Goal: Information Seeking & Learning: Find contact information

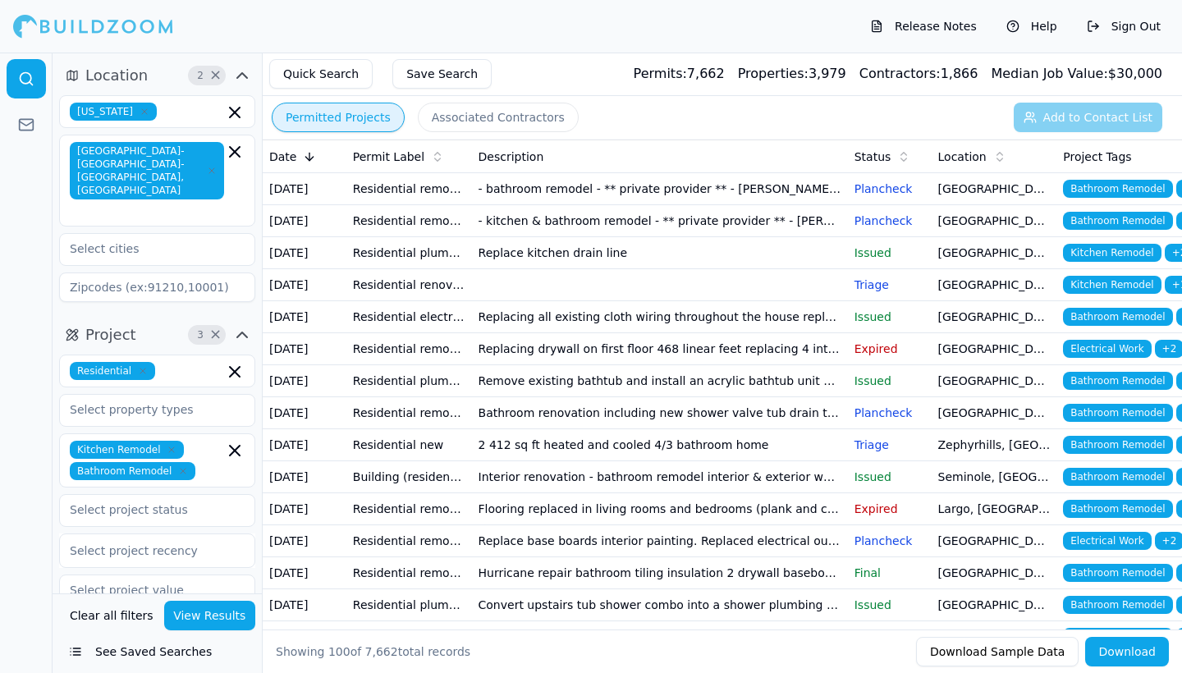
scroll to position [2, 0]
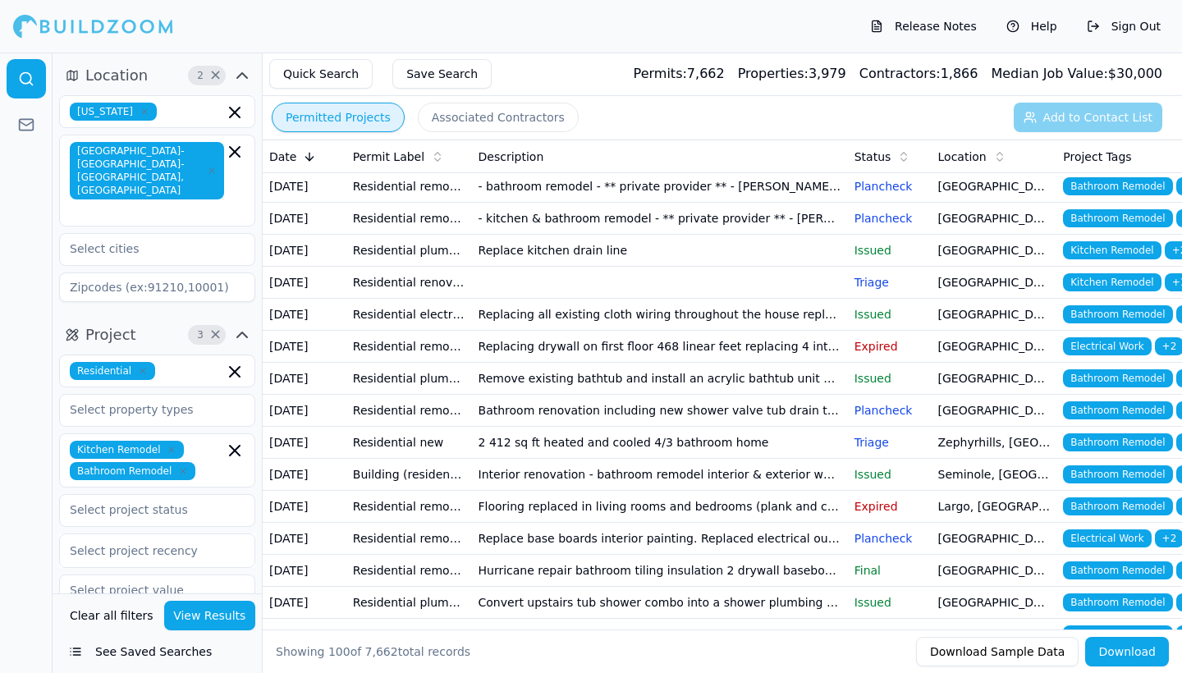
click at [647, 235] on td "- kitchen & bathroom remodel - ** private provider ** - [PERSON_NAME] ** privat…" at bounding box center [660, 219] width 376 height 32
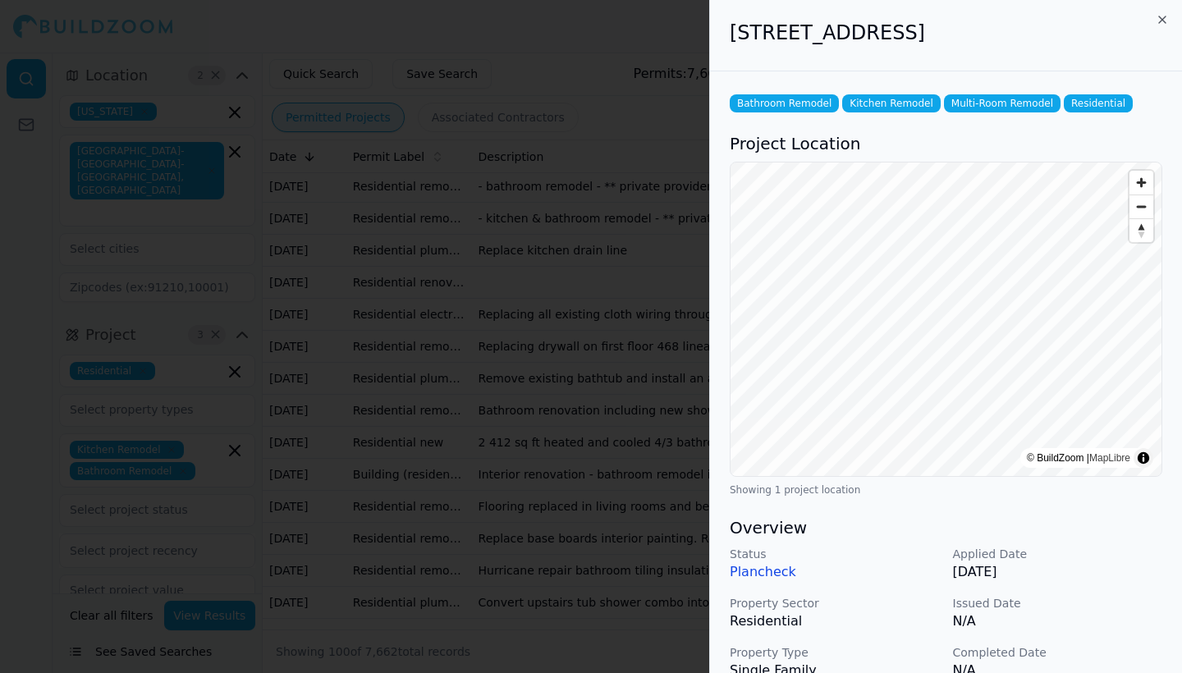
scroll to position [0, 0]
click at [1161, 16] on icon "button" at bounding box center [1162, 19] width 13 height 13
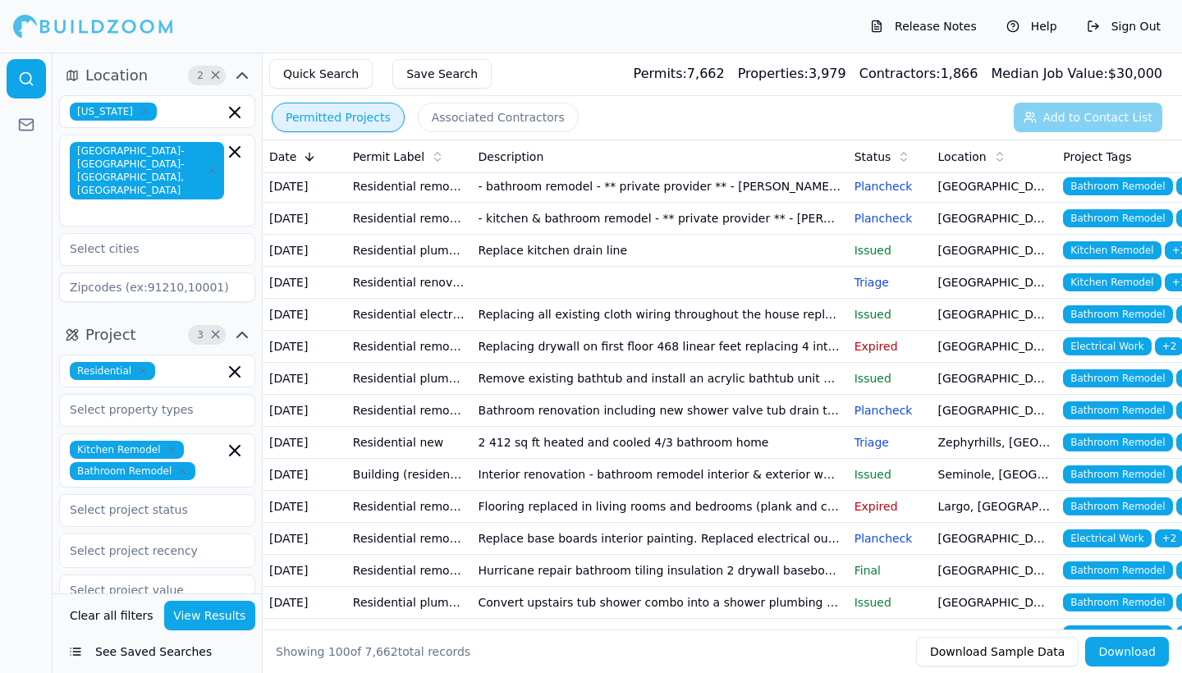
click at [578, 195] on td "- bathroom remodel - ** private provider ** - [PERSON_NAME] **private provider …" at bounding box center [660, 187] width 376 height 32
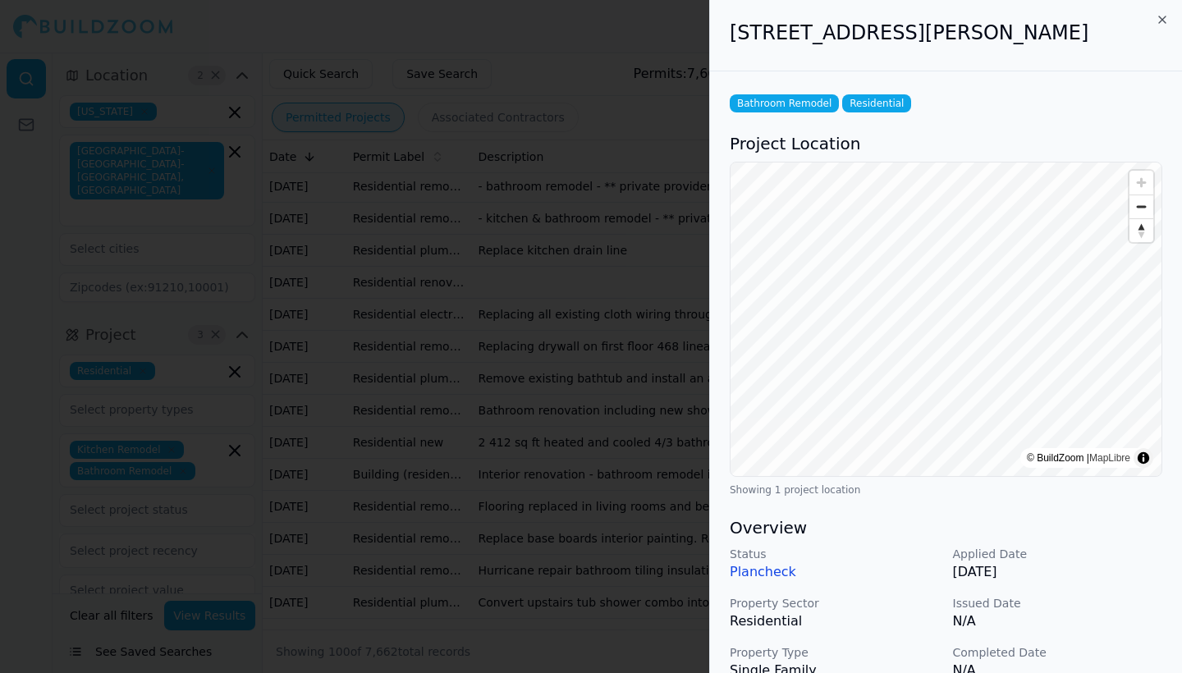
click at [1163, 19] on icon "button" at bounding box center [1162, 19] width 13 height 13
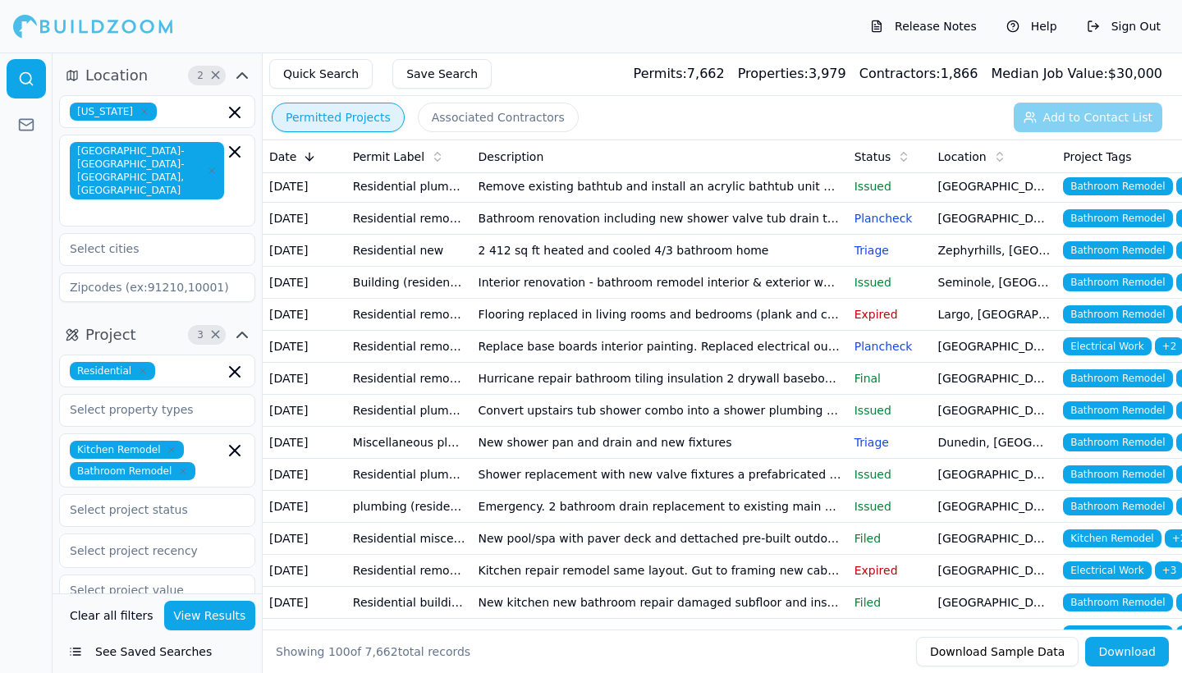
scroll to position [204, 0]
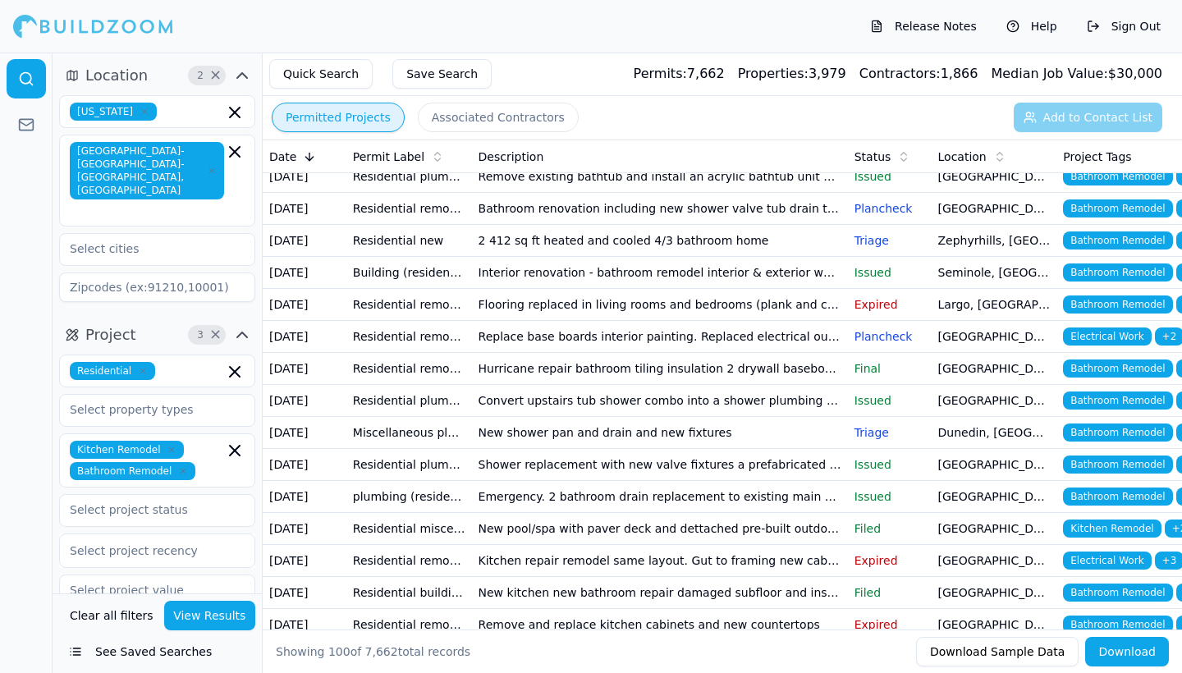
click at [496, 321] on td "Flooring replaced in living rooms and bedrooms (plank and carpet) by the floor …" at bounding box center [660, 305] width 376 height 32
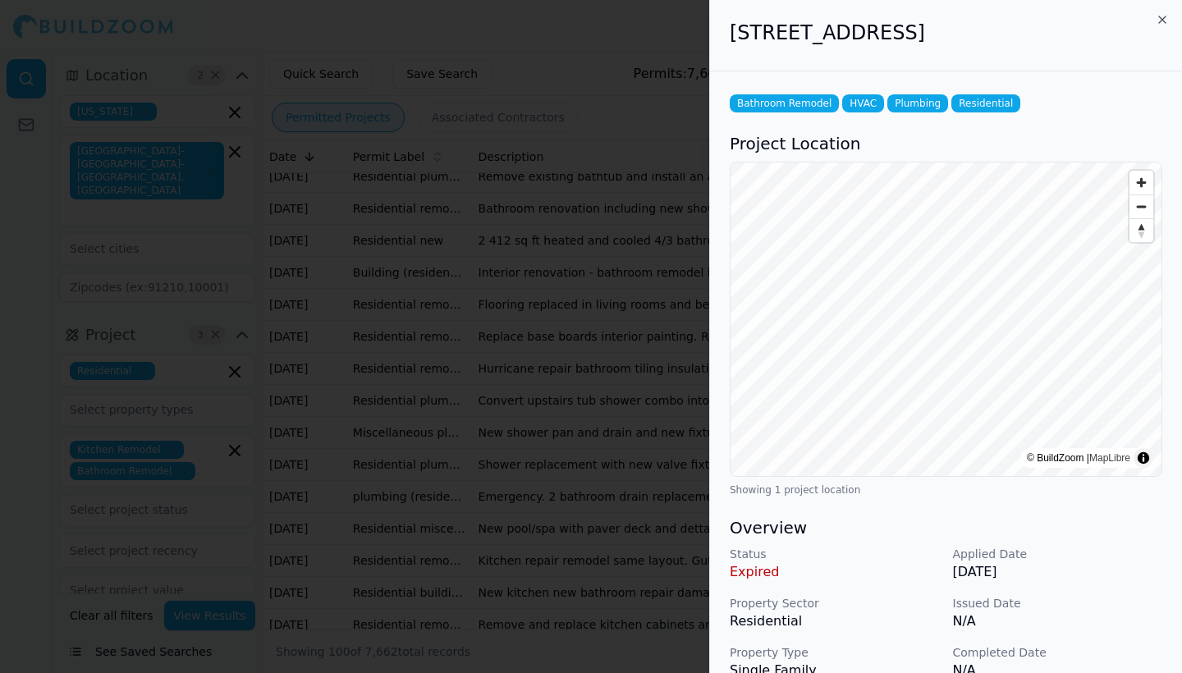
scroll to position [0, 0]
click at [1168, 21] on icon "button" at bounding box center [1162, 19] width 13 height 13
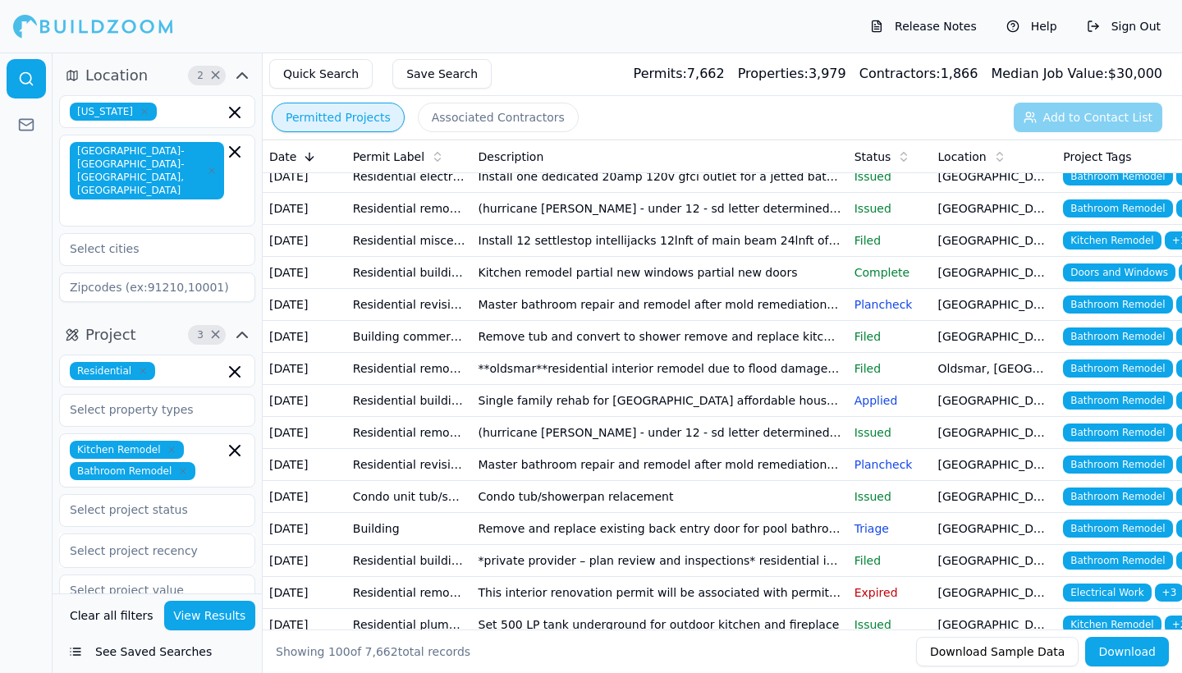
scroll to position [703, 0]
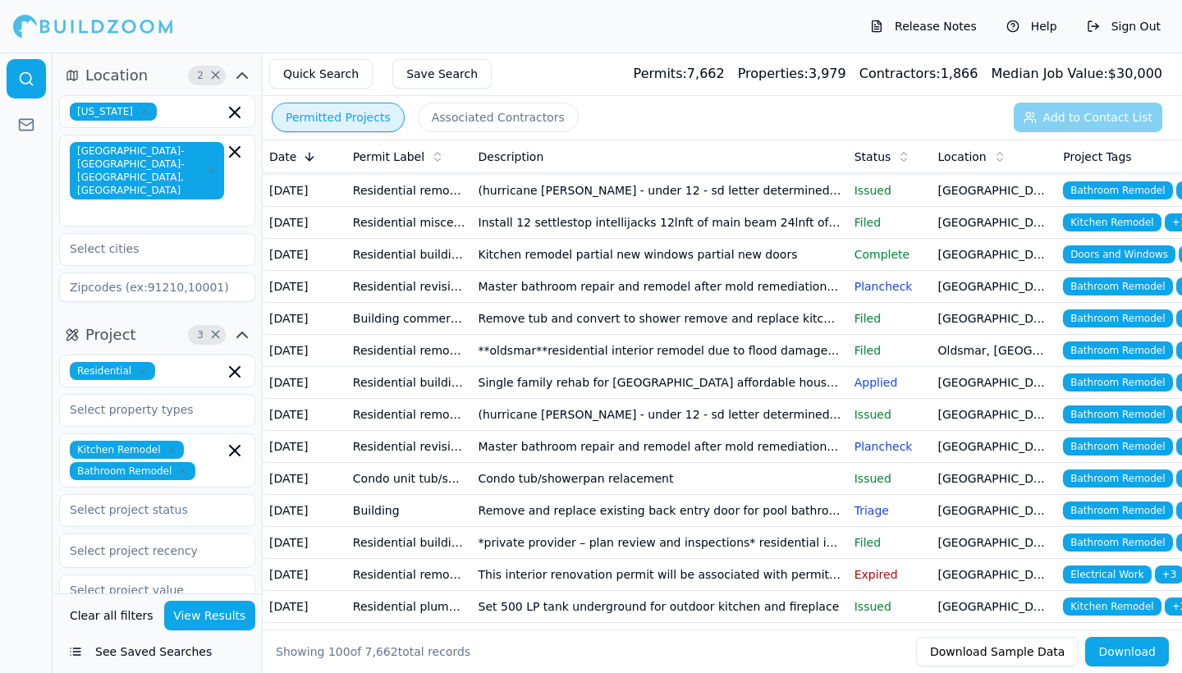
click at [554, 79] on td "Kitchen repair remodel same layout. Gut to framing new cabinets. New electrical…" at bounding box center [660, 63] width 376 height 32
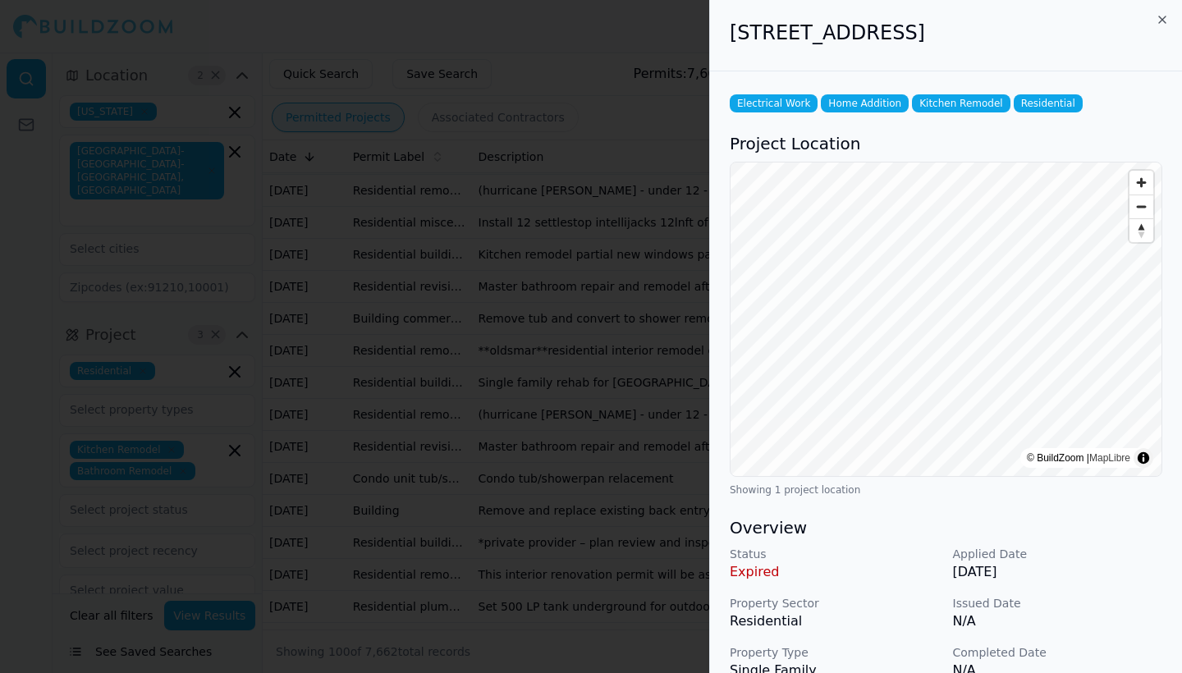
scroll to position [0, 0]
click at [1164, 17] on icon "button" at bounding box center [1162, 19] width 13 height 13
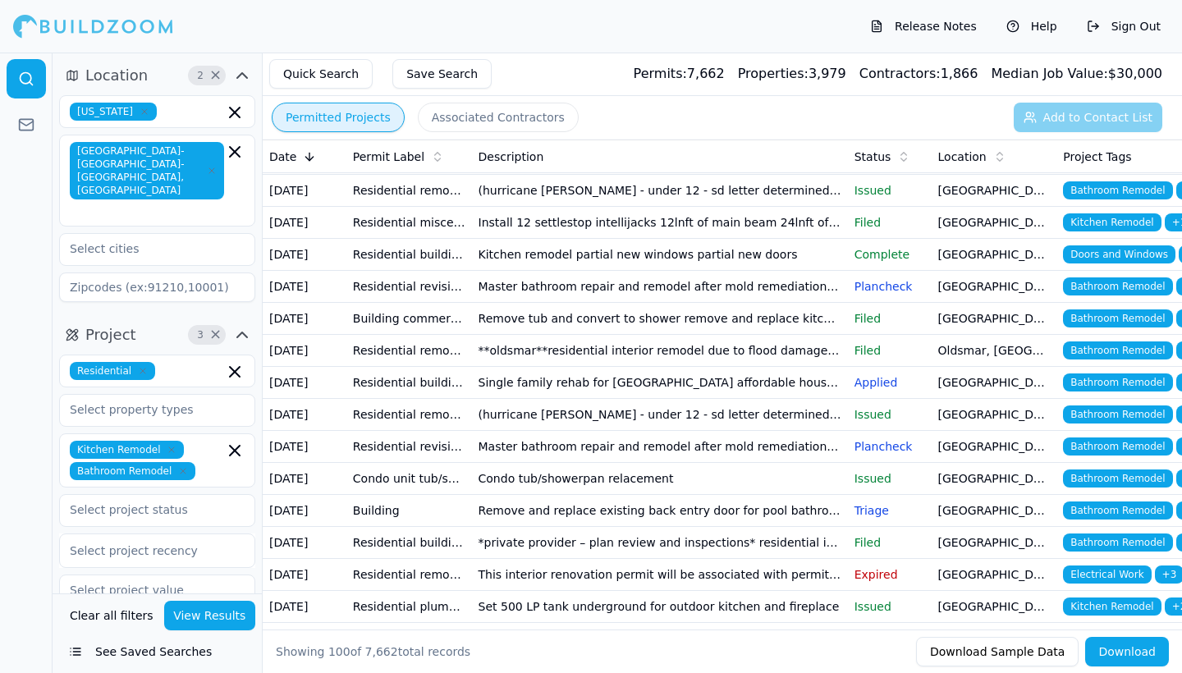
click at [547, 111] on td "New kitchen new bathroom repair damaged subfloor and install a new floor throug…" at bounding box center [660, 95] width 376 height 32
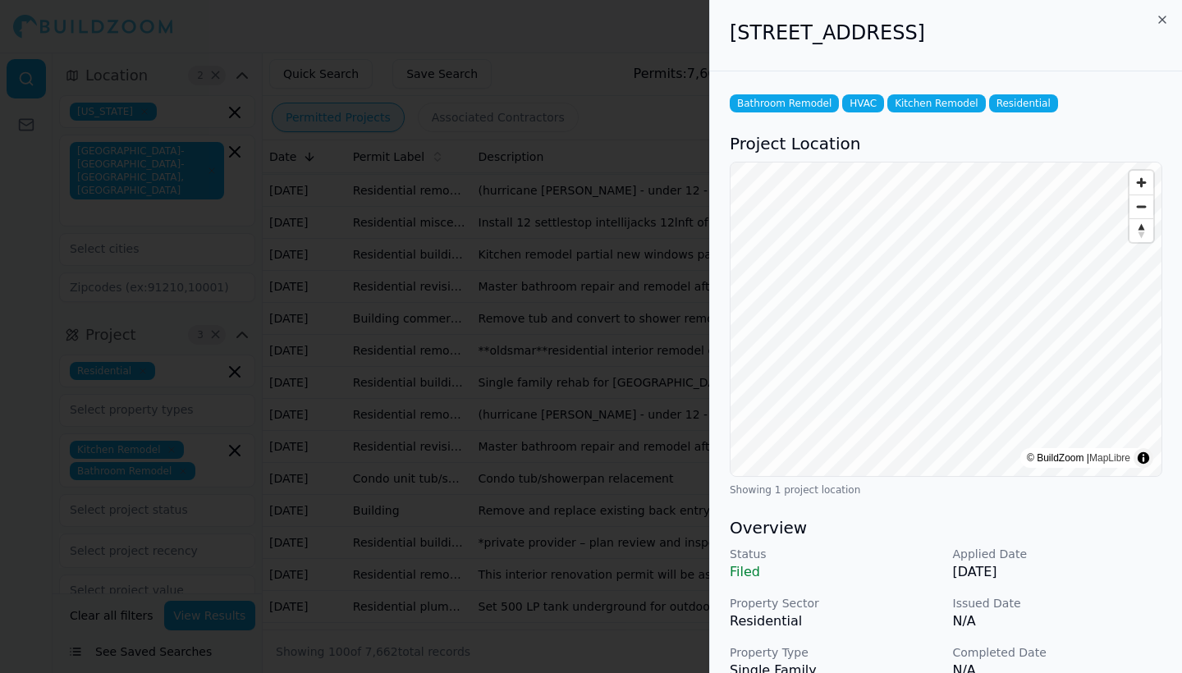
click at [1163, 17] on icon "button" at bounding box center [1162, 19] width 13 height 13
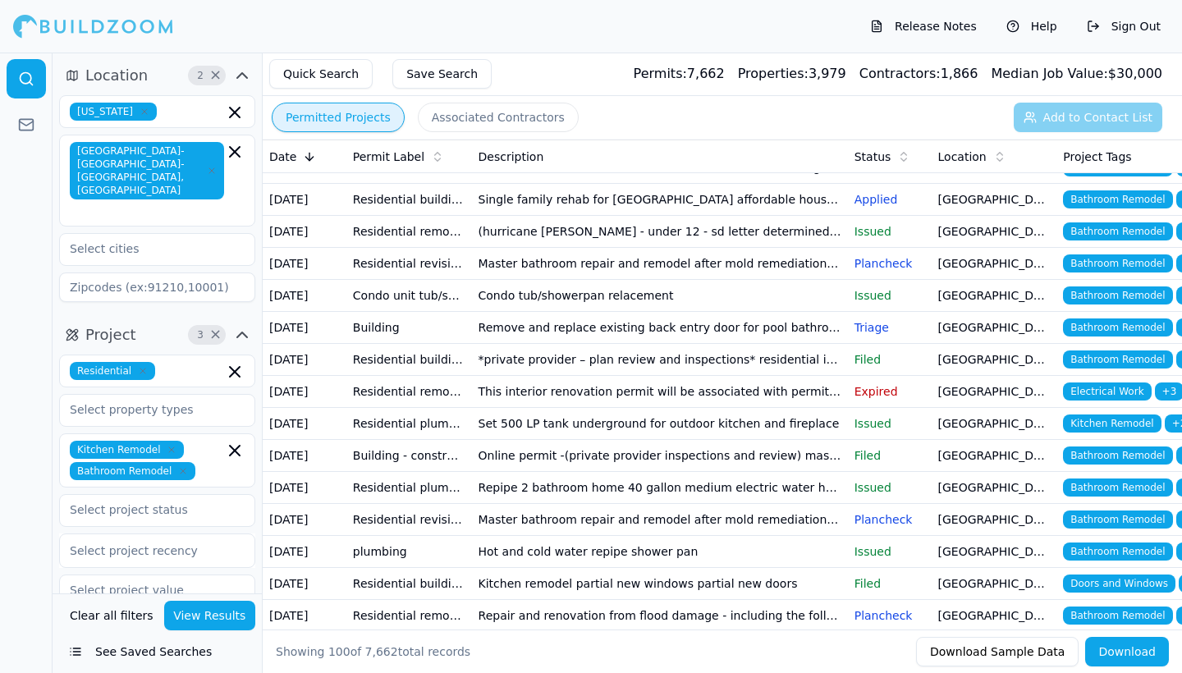
scroll to position [891, 0]
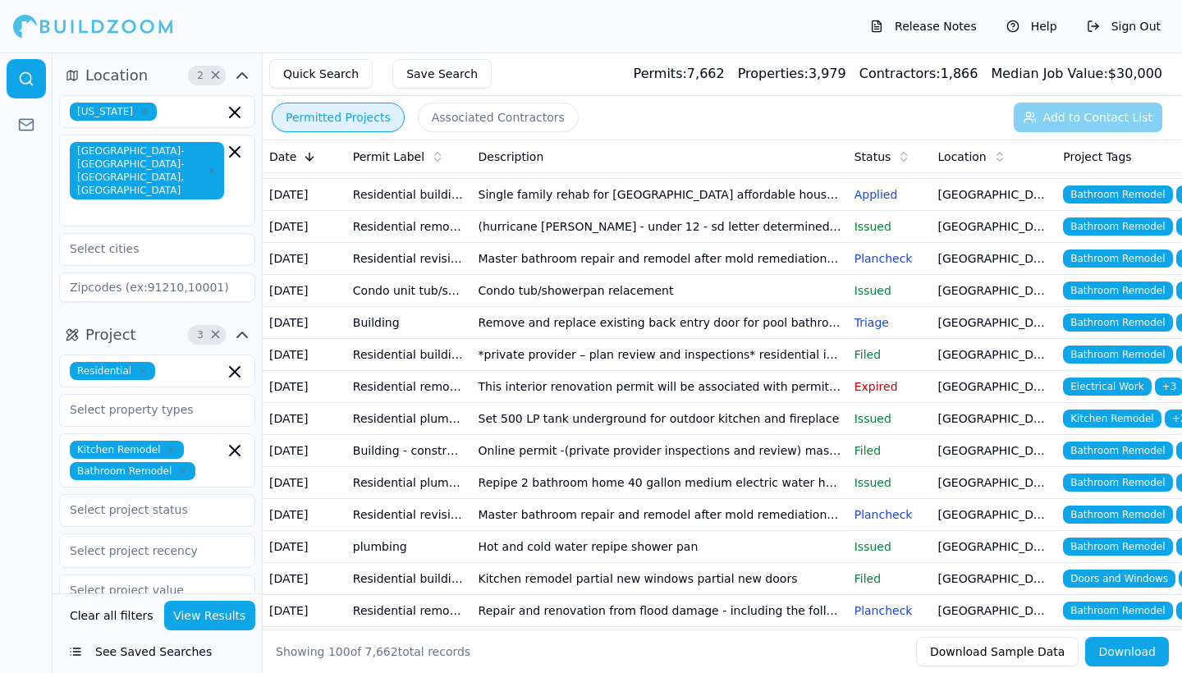
click at [558, 115] on td "Master bathroom repair and remodel after mold remediation. Install new shower t…" at bounding box center [660, 99] width 376 height 32
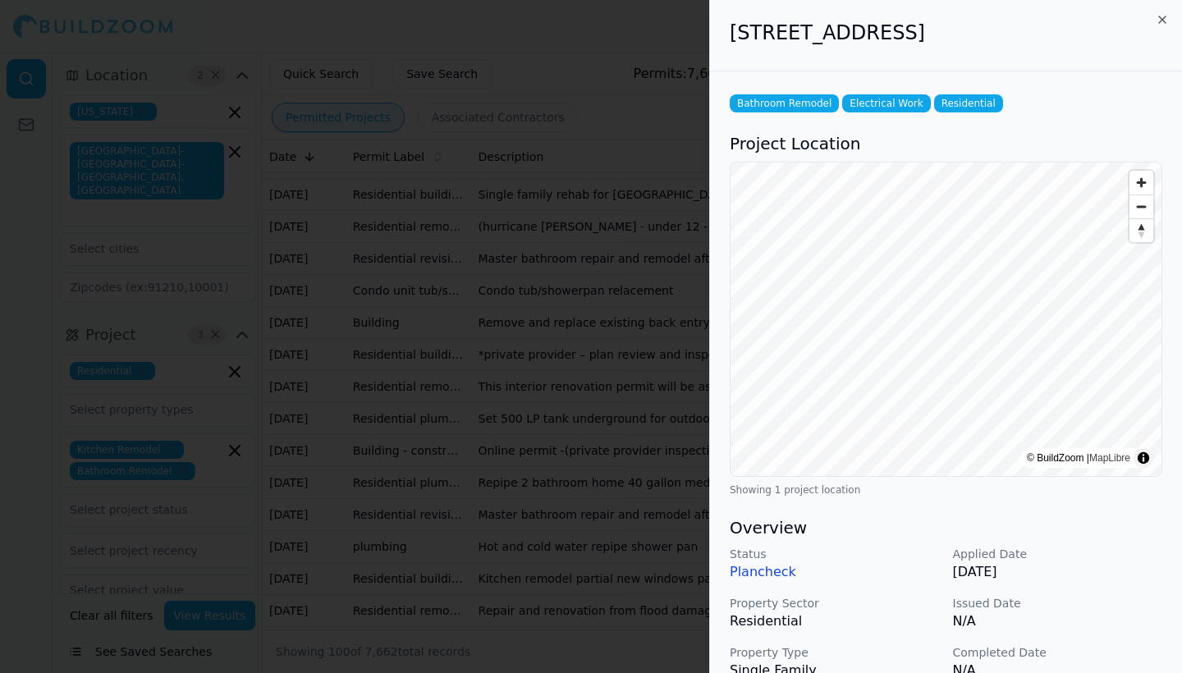
scroll to position [0, 0]
click at [1163, 20] on icon "button" at bounding box center [1162, 19] width 7 height 7
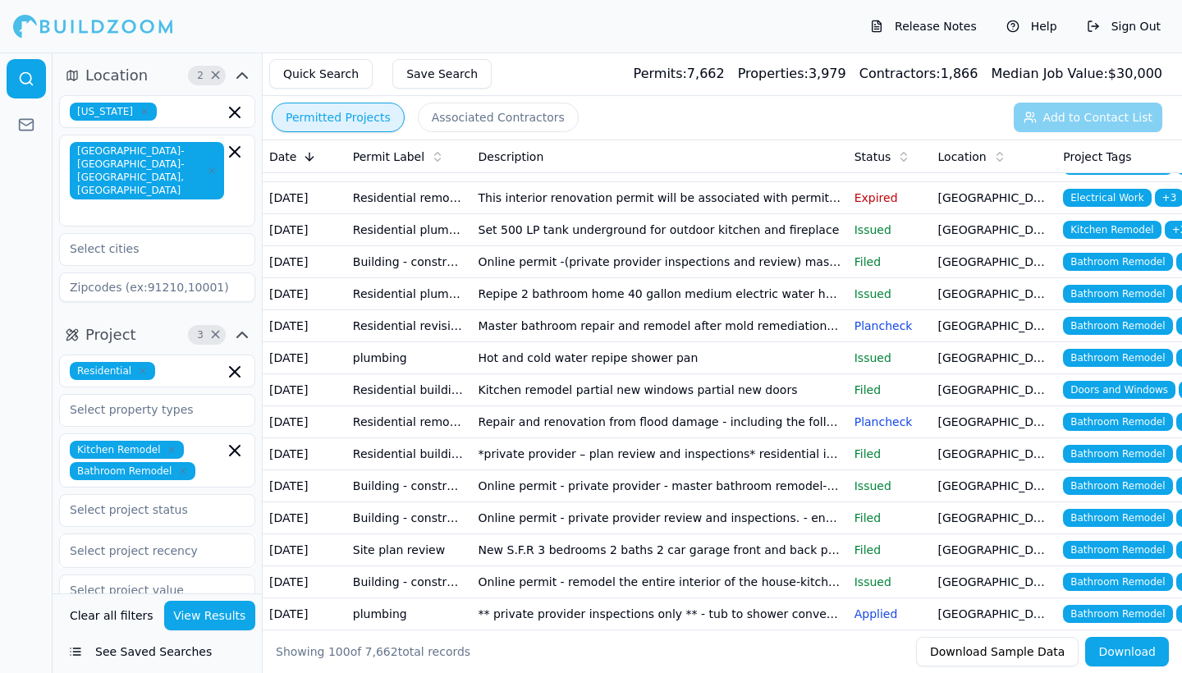
scroll to position [1080, 0]
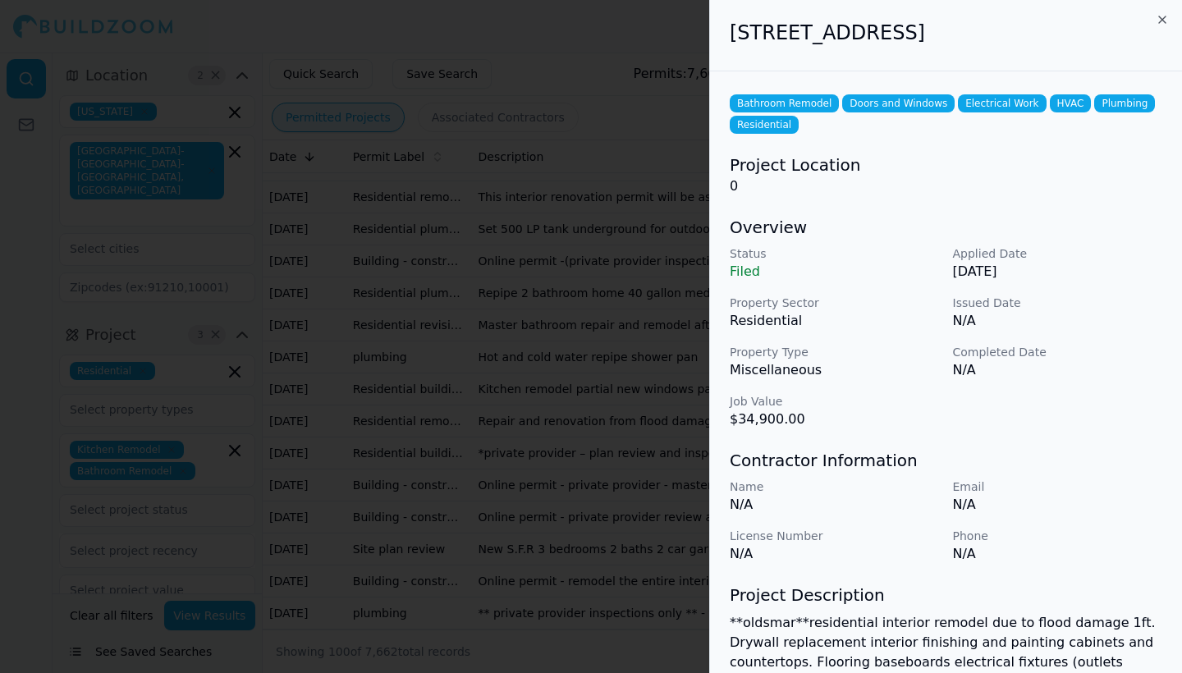
scroll to position [0, 0]
click at [1163, 18] on icon "button" at bounding box center [1162, 19] width 13 height 13
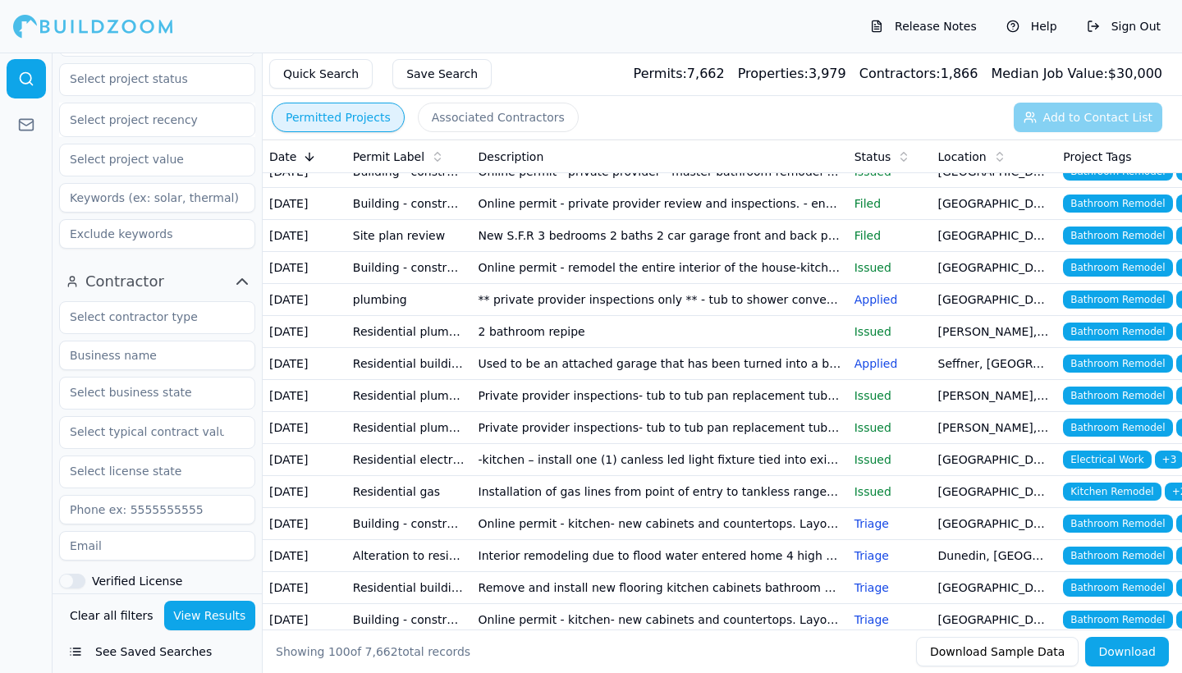
scroll to position [424, 0]
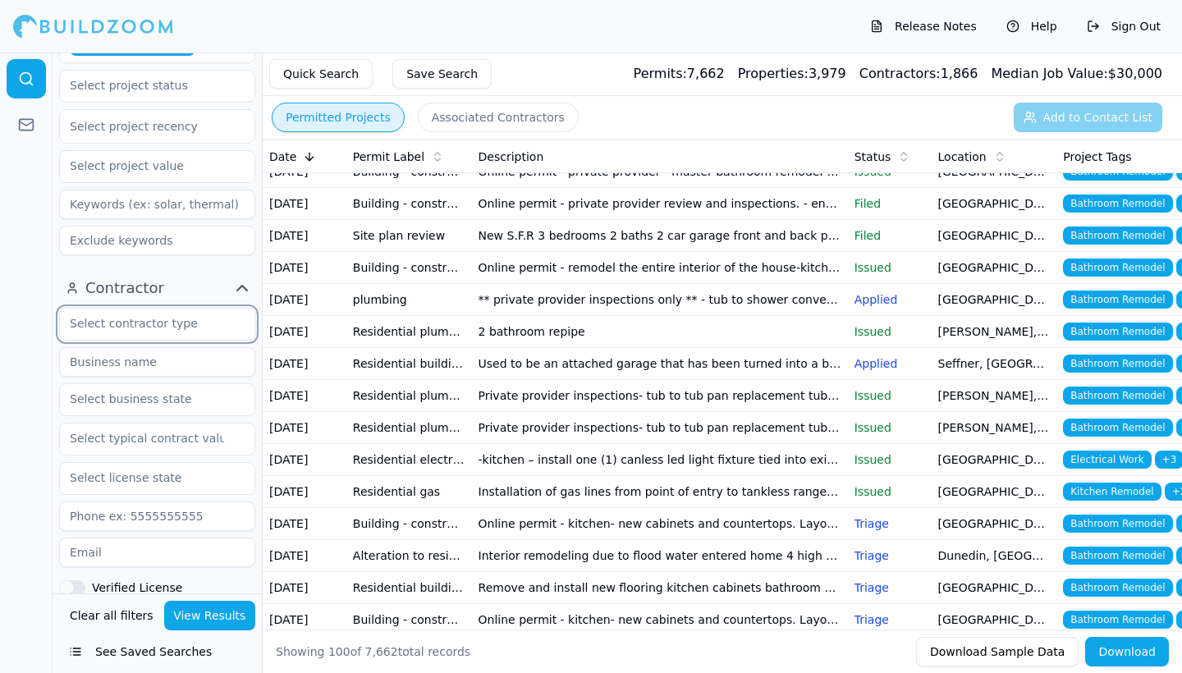
click at [190, 309] on input "text" at bounding box center [147, 324] width 174 height 30
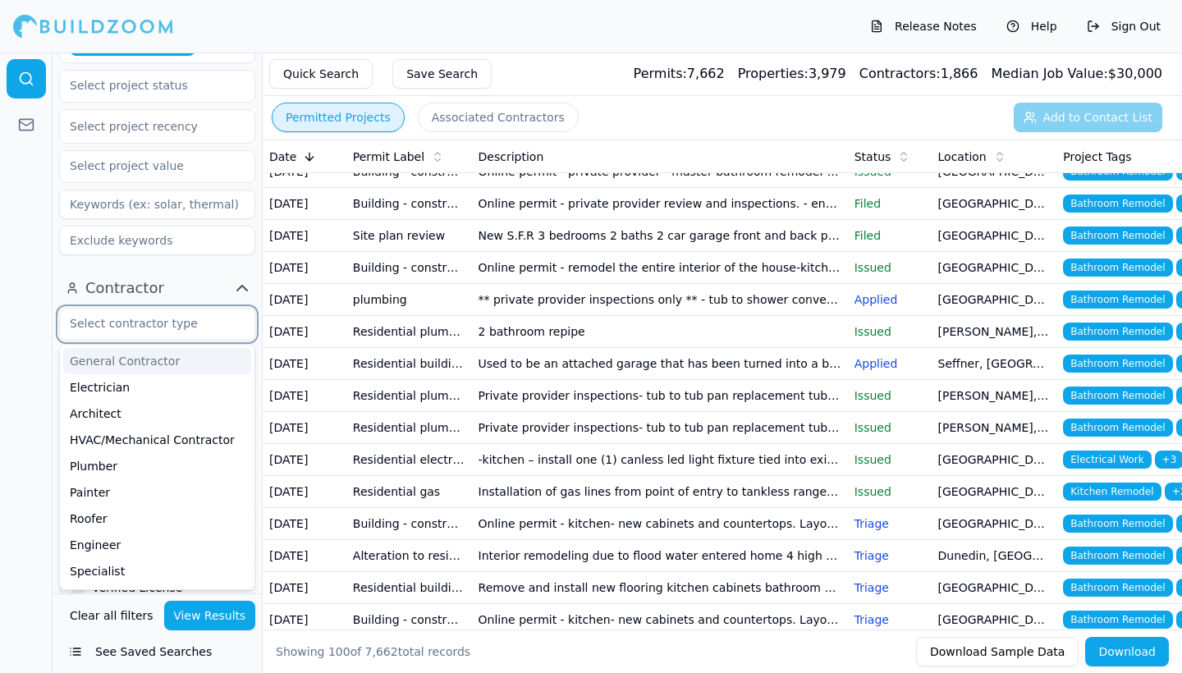
click at [157, 348] on div "General Contractor" at bounding box center [157, 361] width 188 height 26
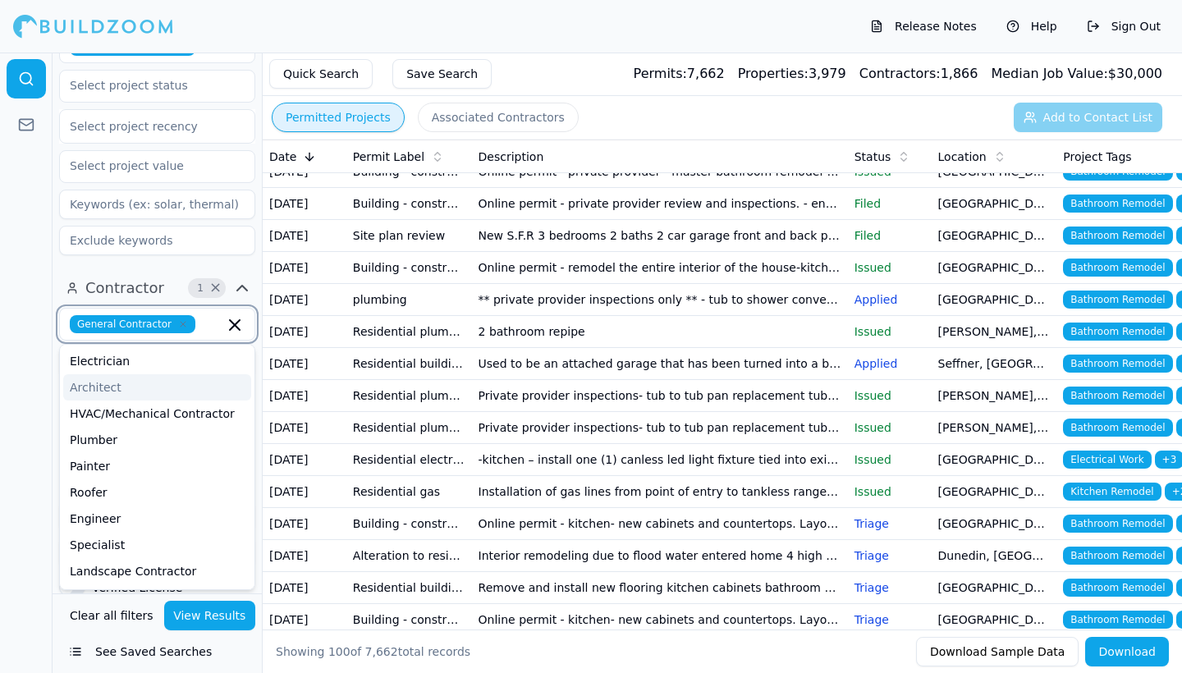
click at [139, 374] on div "Architect" at bounding box center [157, 387] width 188 height 26
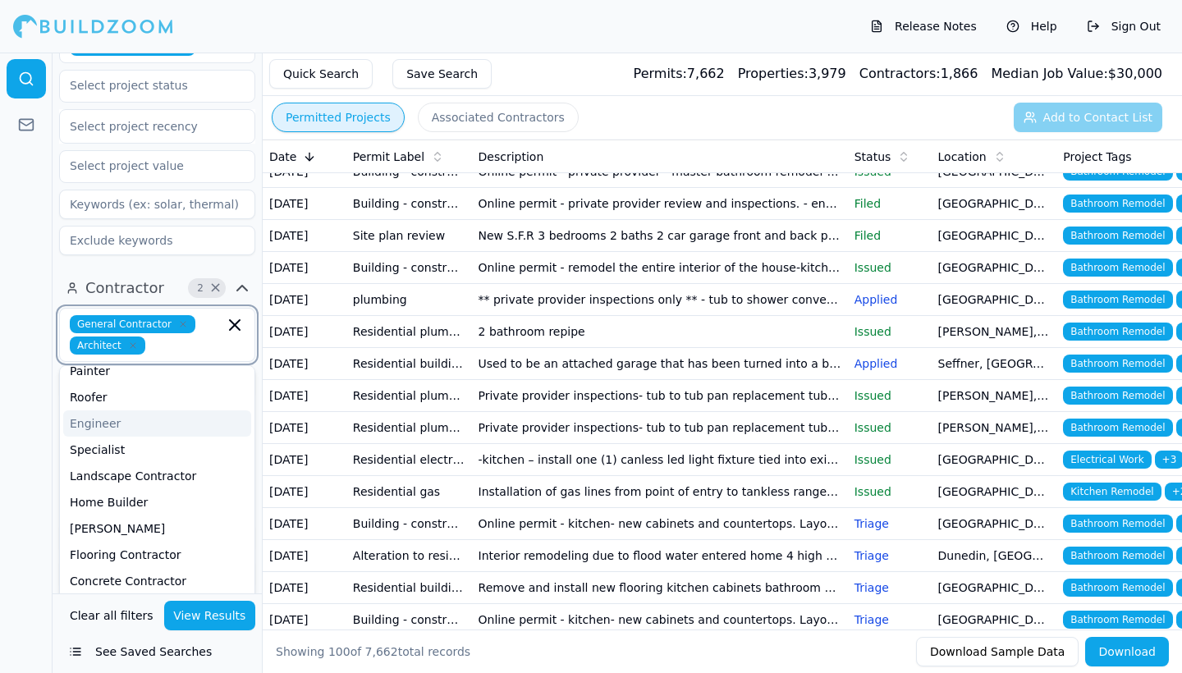
scroll to position [101, 0]
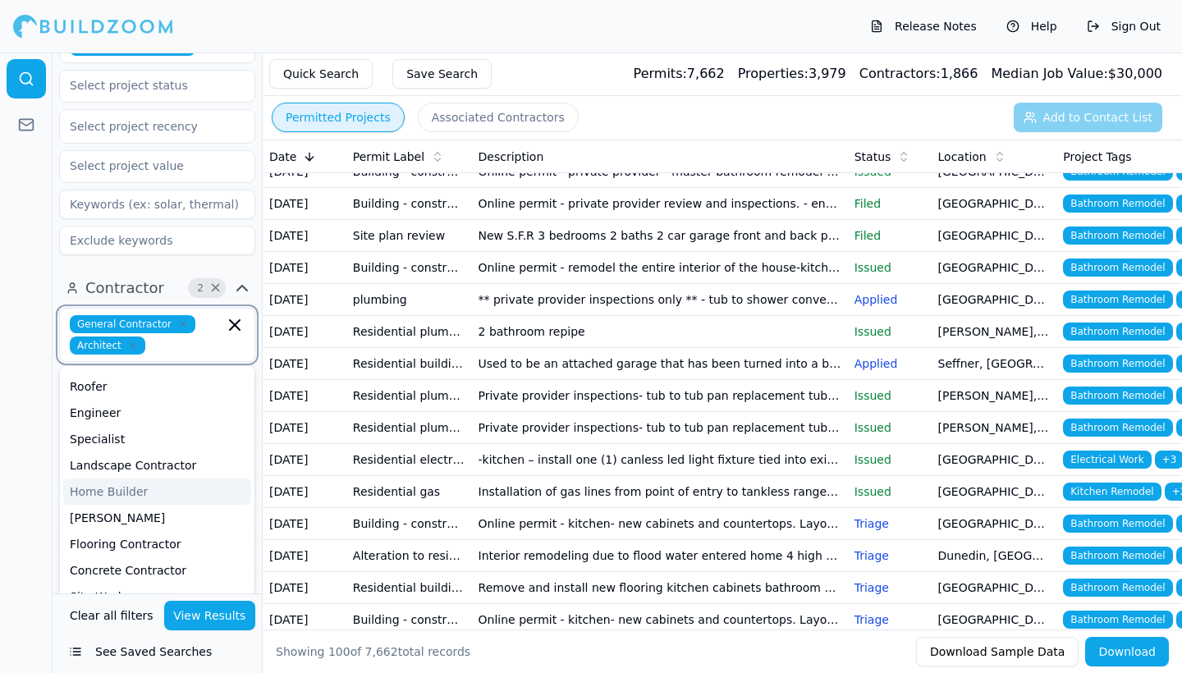
click at [144, 479] on div "Home Builder" at bounding box center [157, 492] width 188 height 26
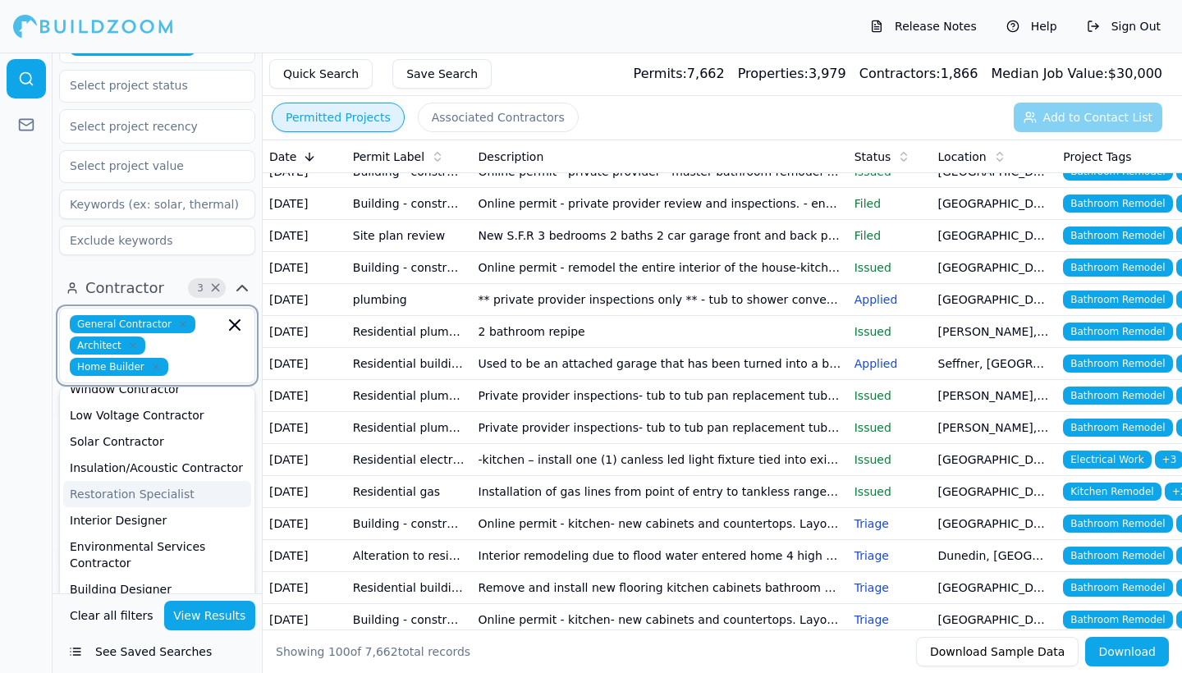
scroll to position [606, 0]
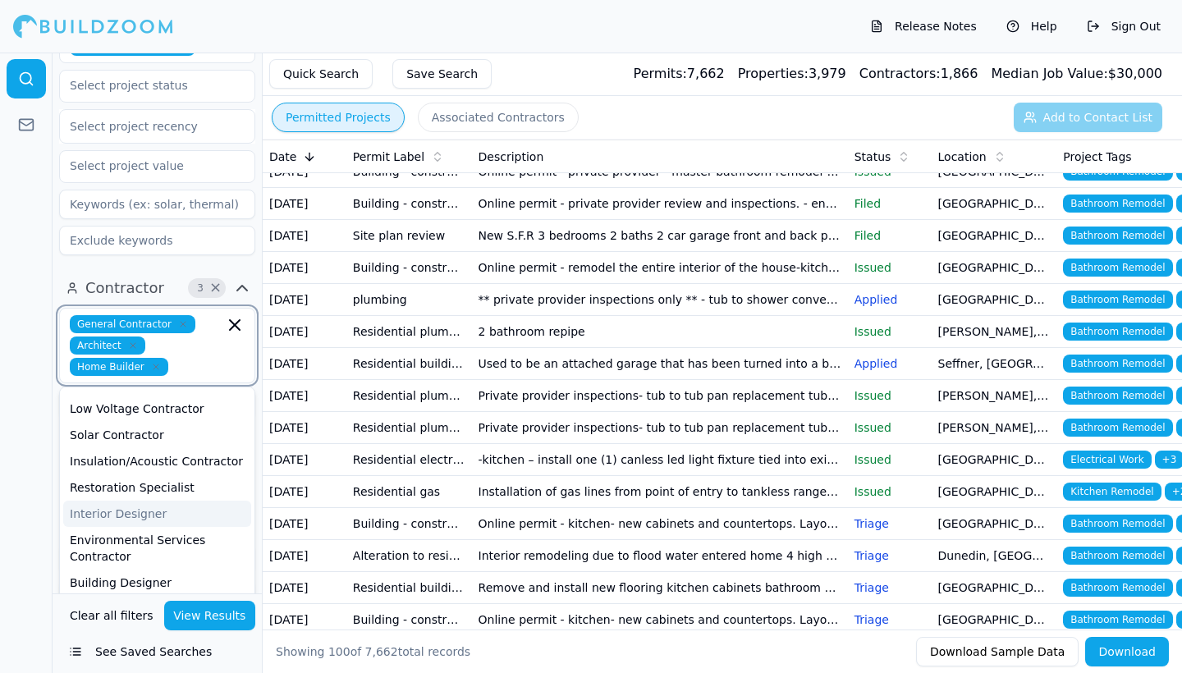
click at [160, 501] on div "Interior Designer" at bounding box center [157, 514] width 188 height 26
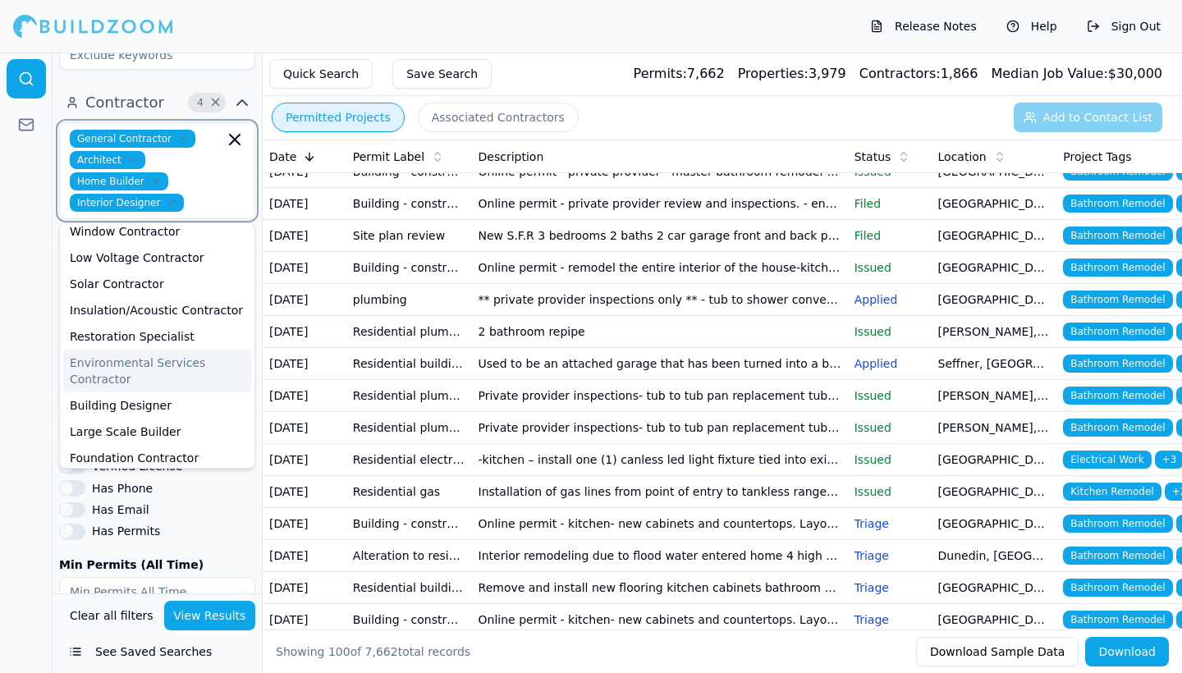
scroll to position [616, 0]
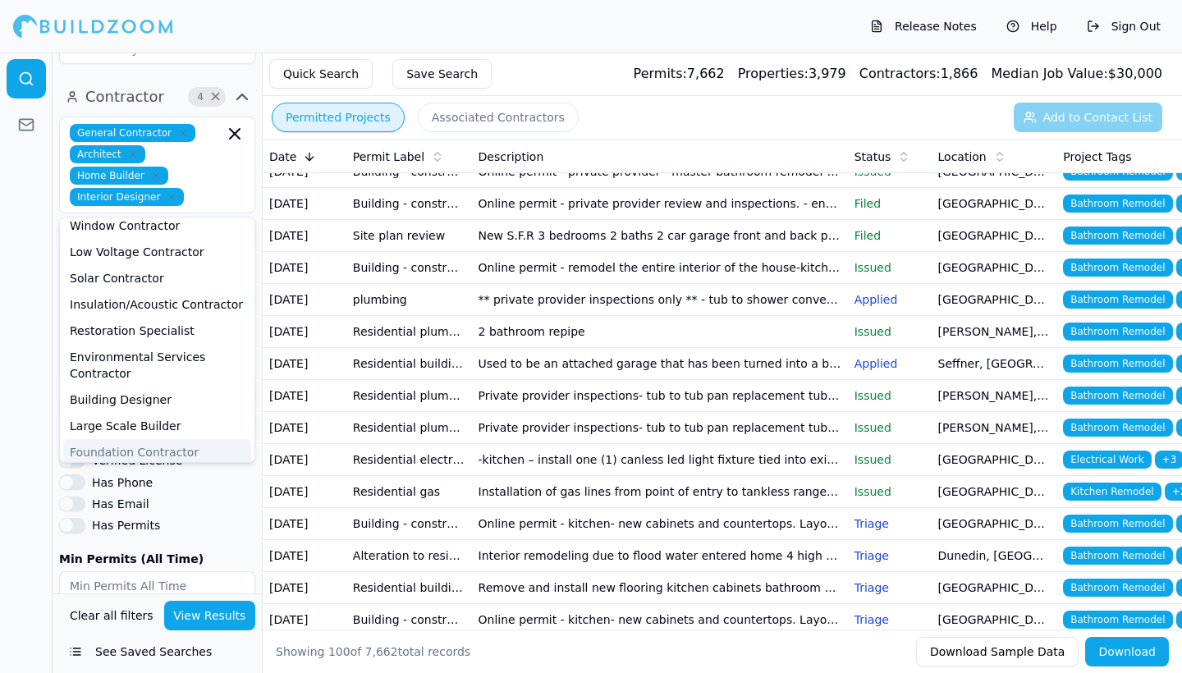
click at [36, 430] on div at bounding box center [26, 363] width 53 height 621
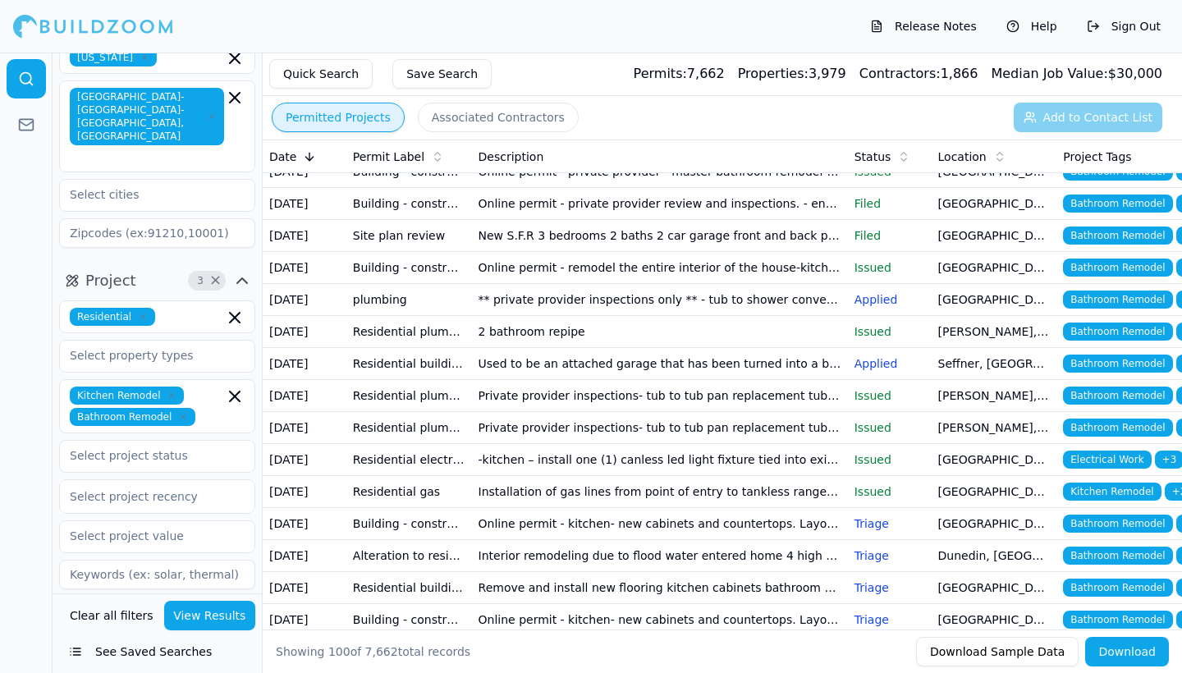
scroll to position [34, 0]
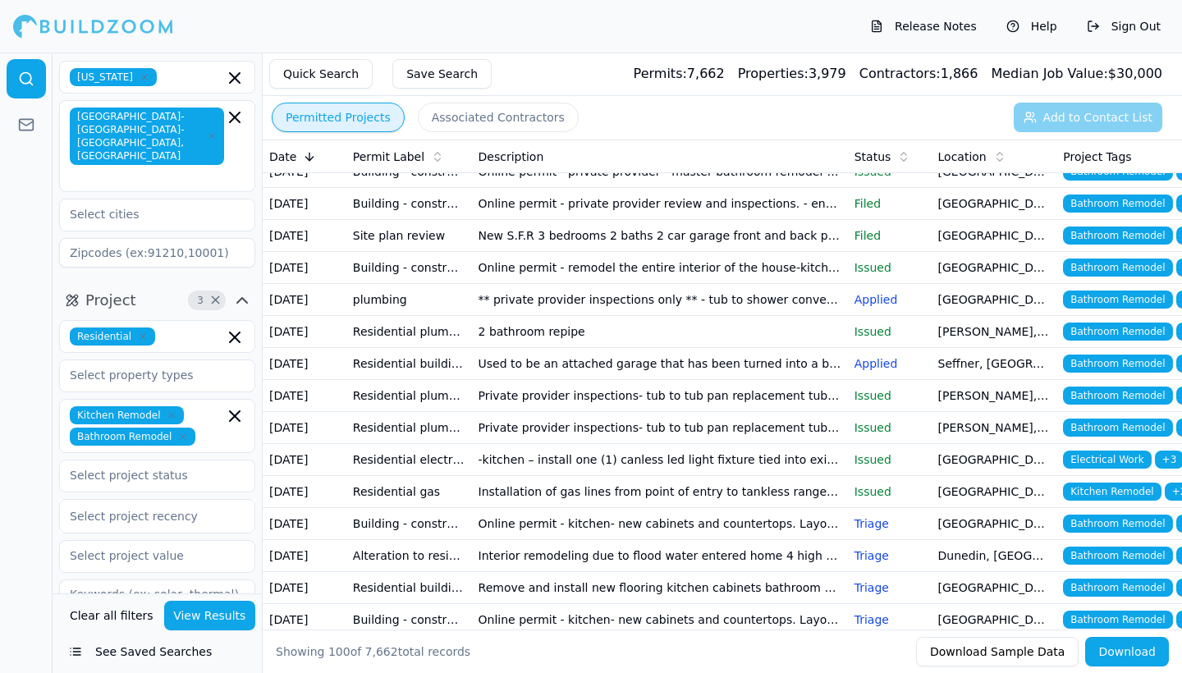
click at [199, 618] on button "View Results" at bounding box center [210, 616] width 92 height 30
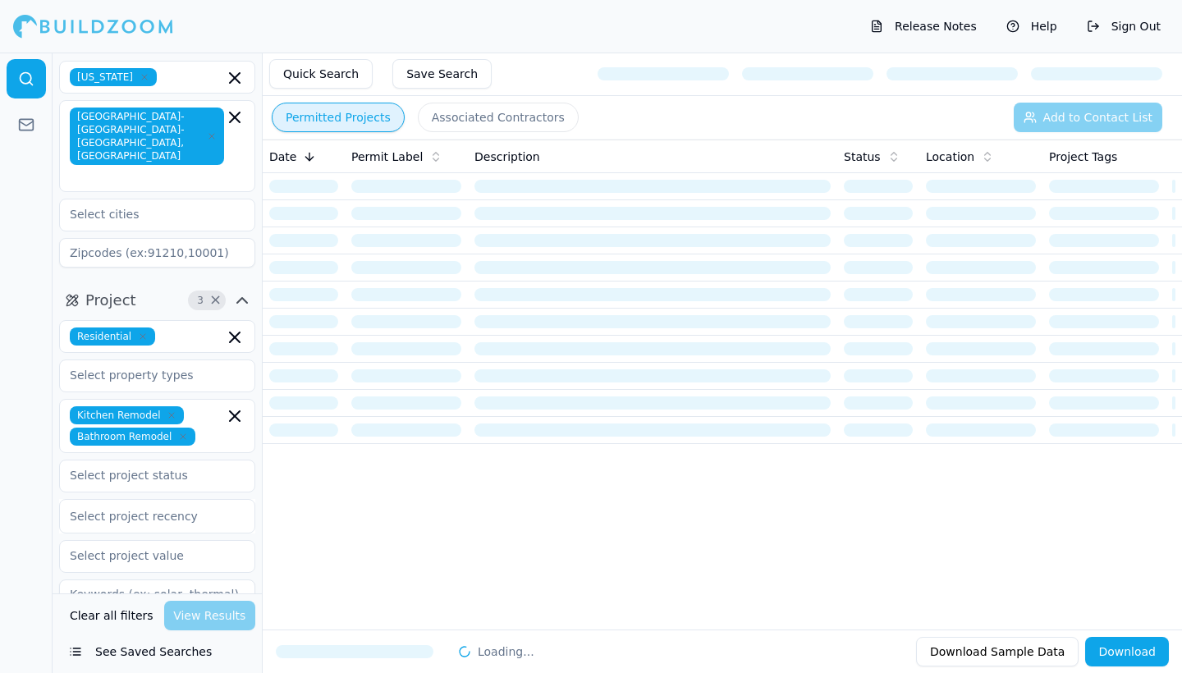
scroll to position [0, 0]
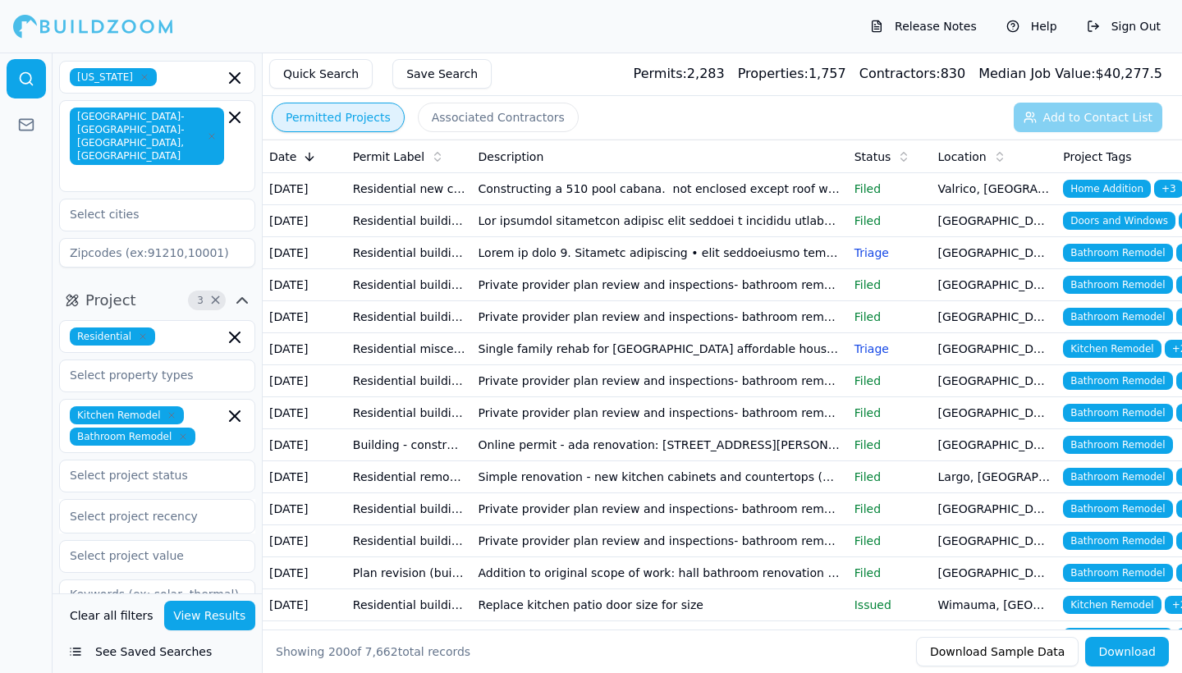
click at [643, 236] on td at bounding box center [660, 221] width 376 height 32
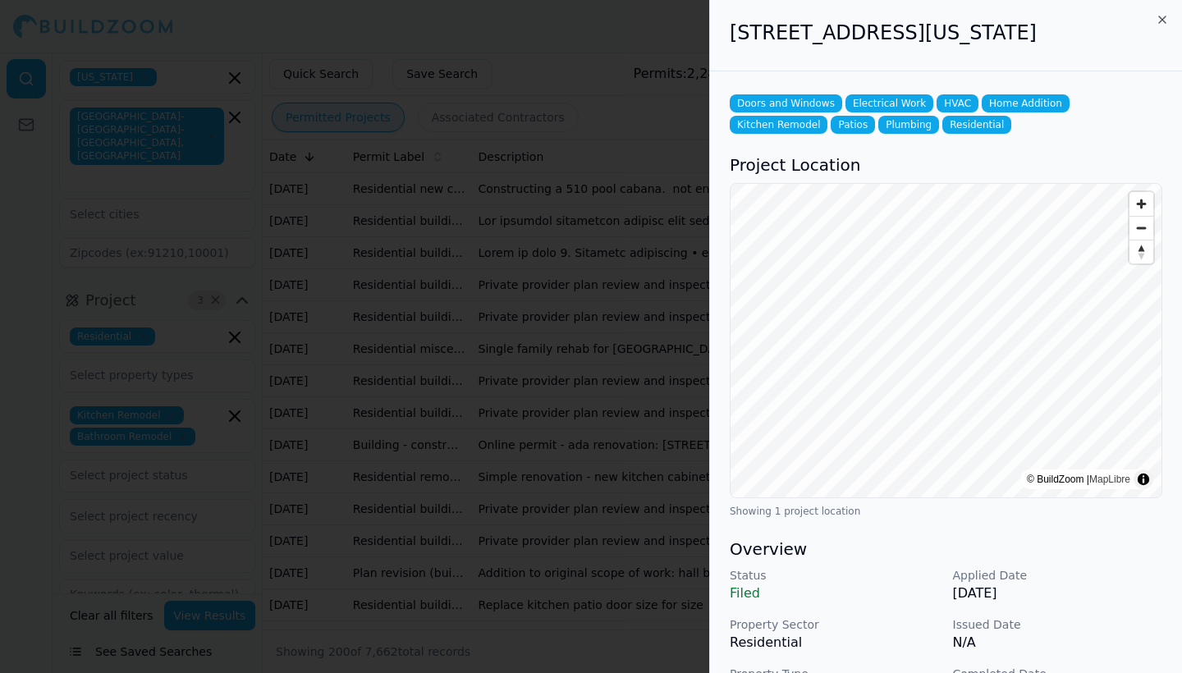
click at [1160, 19] on icon "button" at bounding box center [1162, 19] width 13 height 13
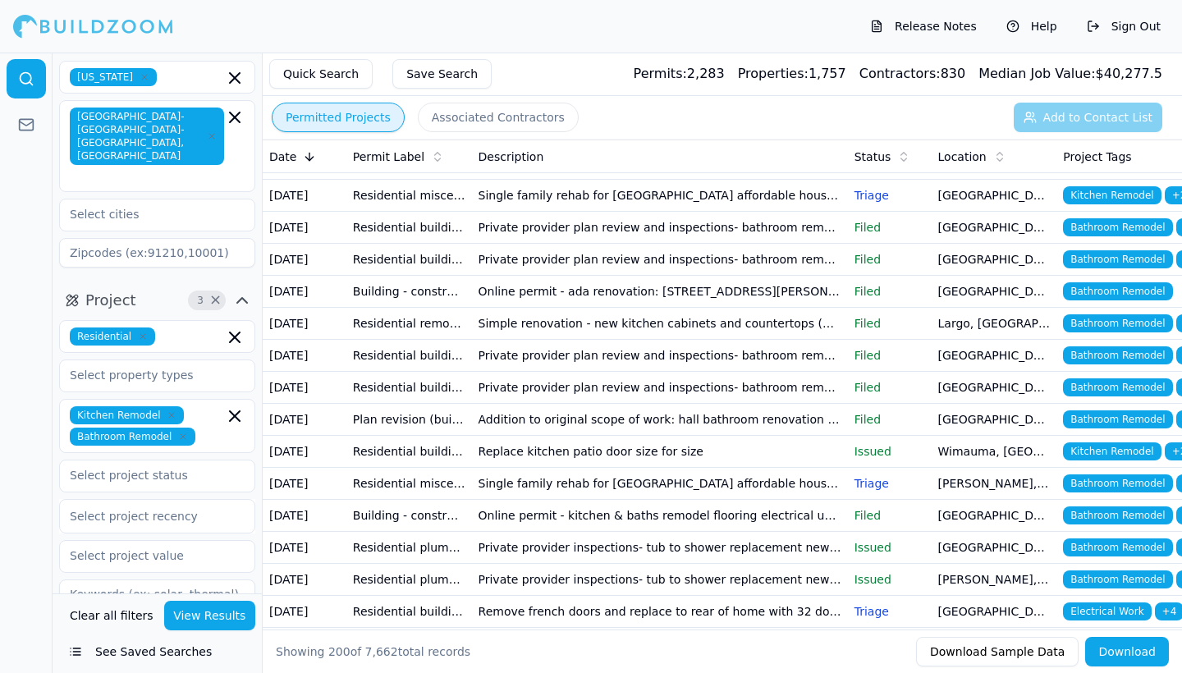
scroll to position [167, 0]
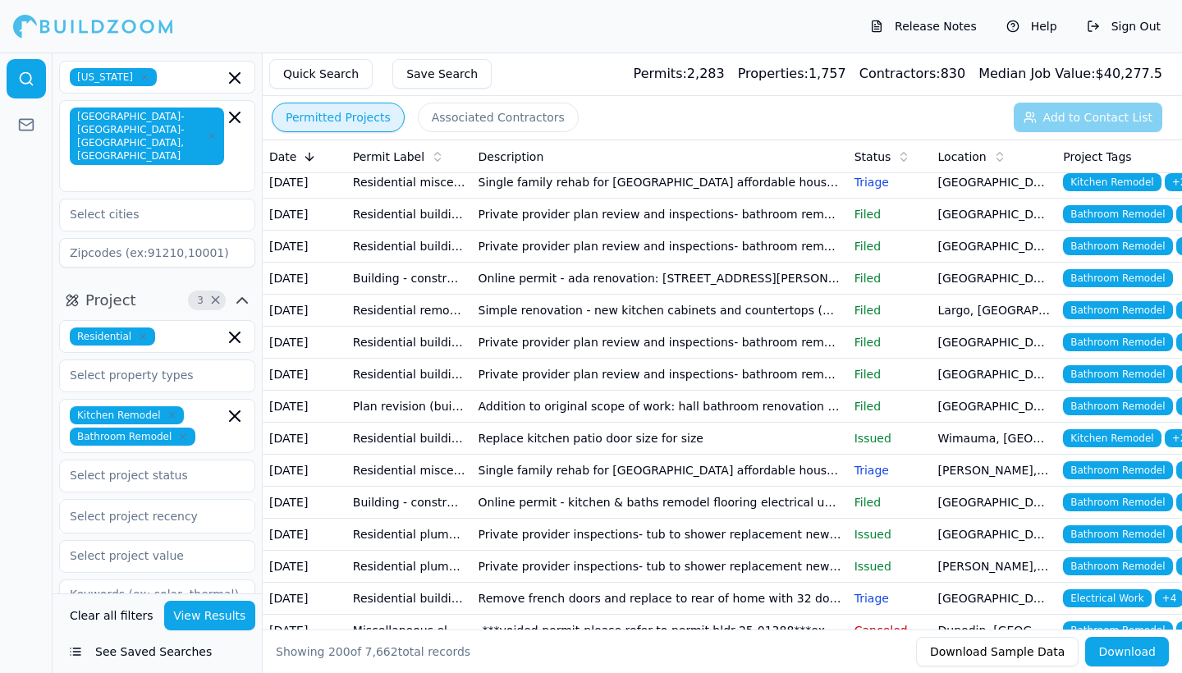
click at [613, 231] on td "Private provider plan review and inspections- bathroom remodel private provider…" at bounding box center [660, 215] width 376 height 32
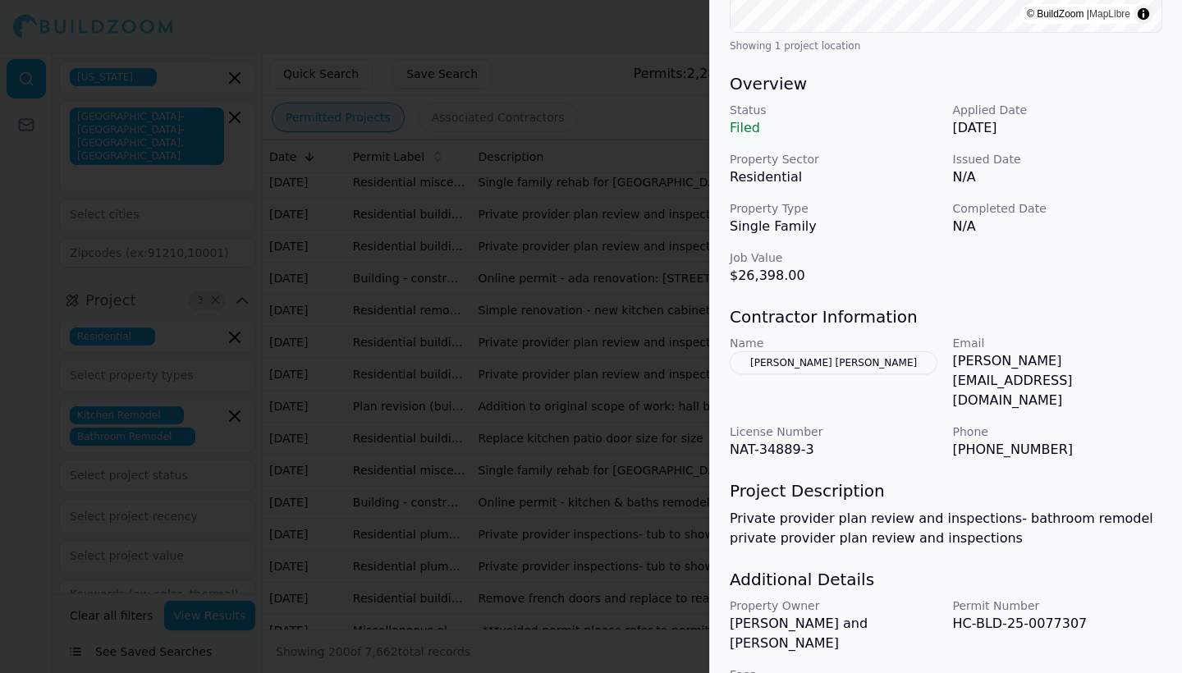
scroll to position [447, 0]
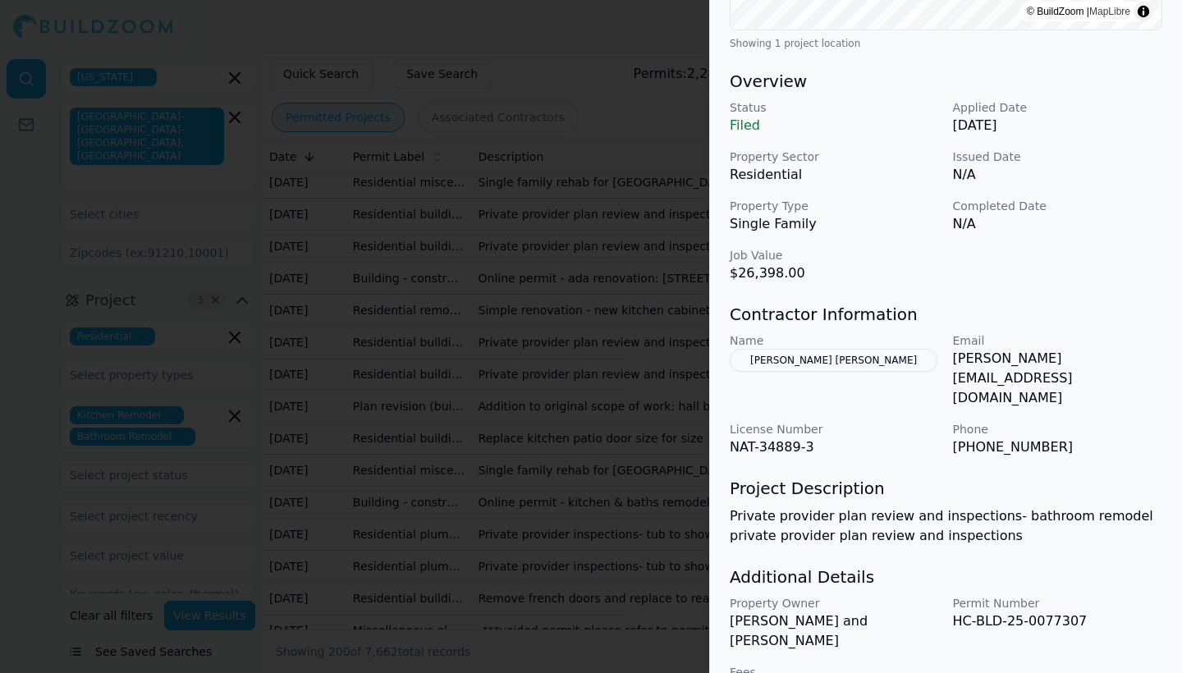
click at [843, 355] on button "[PERSON_NAME] [PERSON_NAME]" at bounding box center [834, 360] width 208 height 23
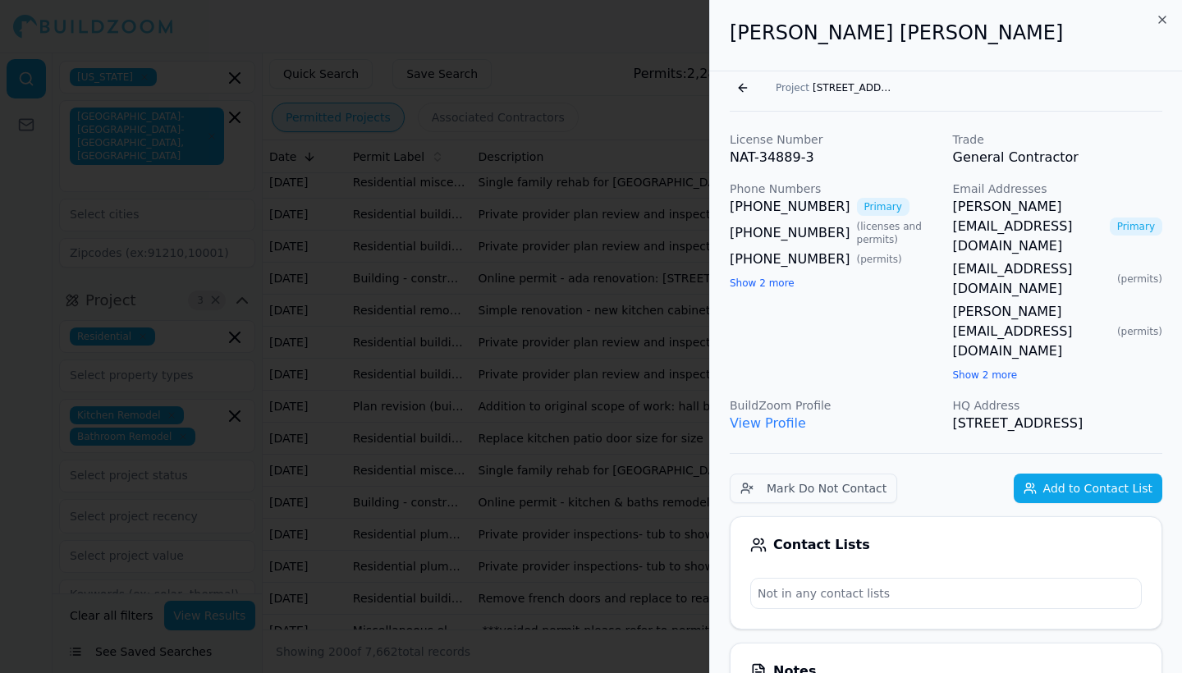
scroll to position [0, 0]
drag, startPoint x: 992, startPoint y: 209, endPoint x: 1025, endPoint y: 208, distance: 33.7
drag, startPoint x: 729, startPoint y: 205, endPoint x: 827, endPoint y: 209, distance: 97.8
copy link "[PHONE_NUMBER]"
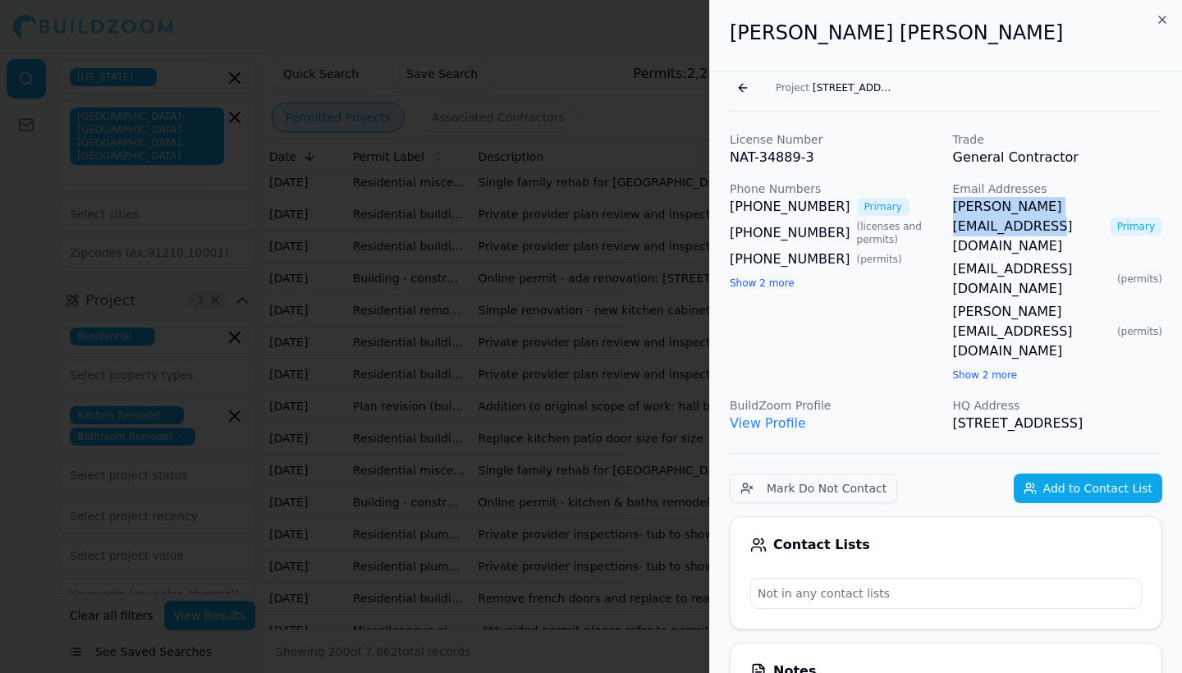
drag, startPoint x: 947, startPoint y: 207, endPoint x: 1141, endPoint y: 209, distance: 194.6
click at [1141, 209] on div "License Number NAT-34889-3 Trade General Contractor Phone Numbers [PHONE_NUMBER…" at bounding box center [946, 282] width 433 height 302
copy link "[PERSON_NAME][EMAIL_ADDRESS][DOMAIN_NAME]"
click at [1164, 22] on icon "button" at bounding box center [1162, 19] width 13 height 13
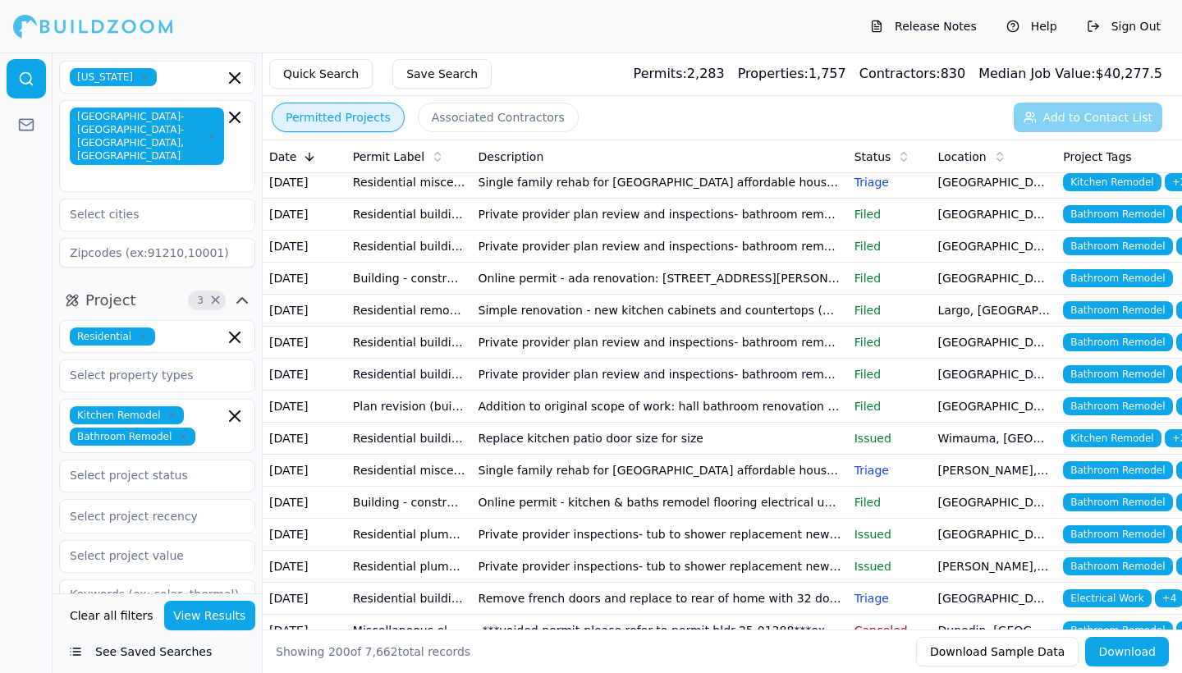
click at [512, 359] on td "Private provider plan review and inspections- bathroom remodel private provider…" at bounding box center [660, 343] width 376 height 32
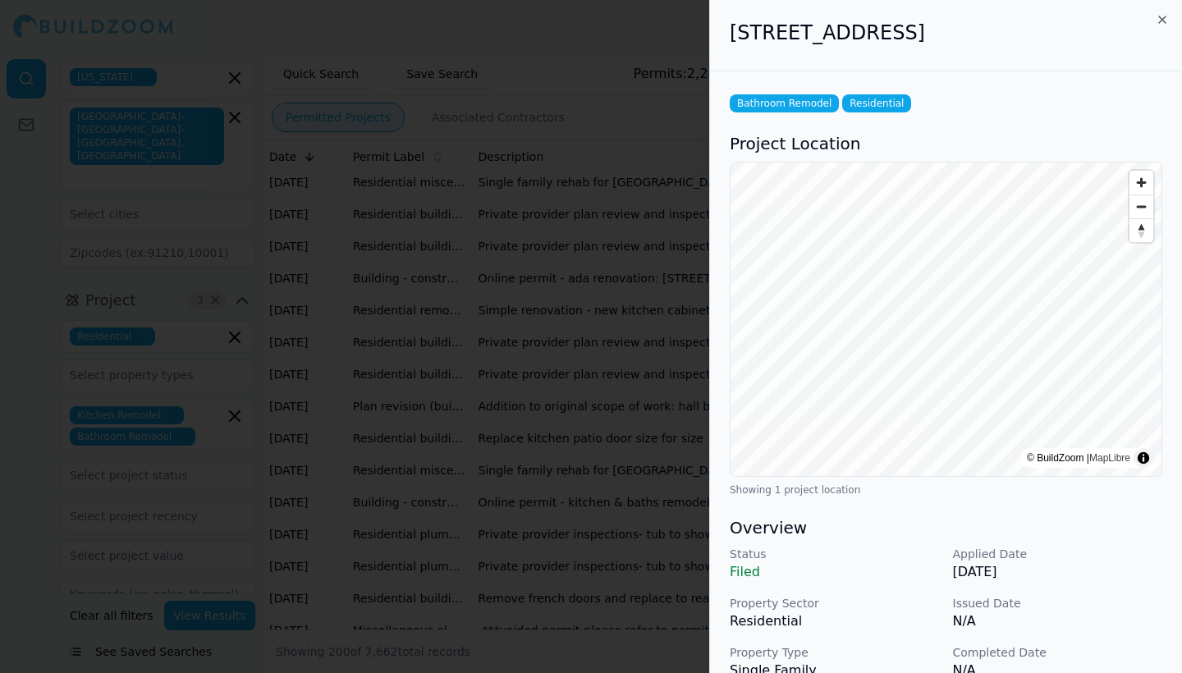
click at [1162, 20] on icon "button" at bounding box center [1162, 19] width 13 height 13
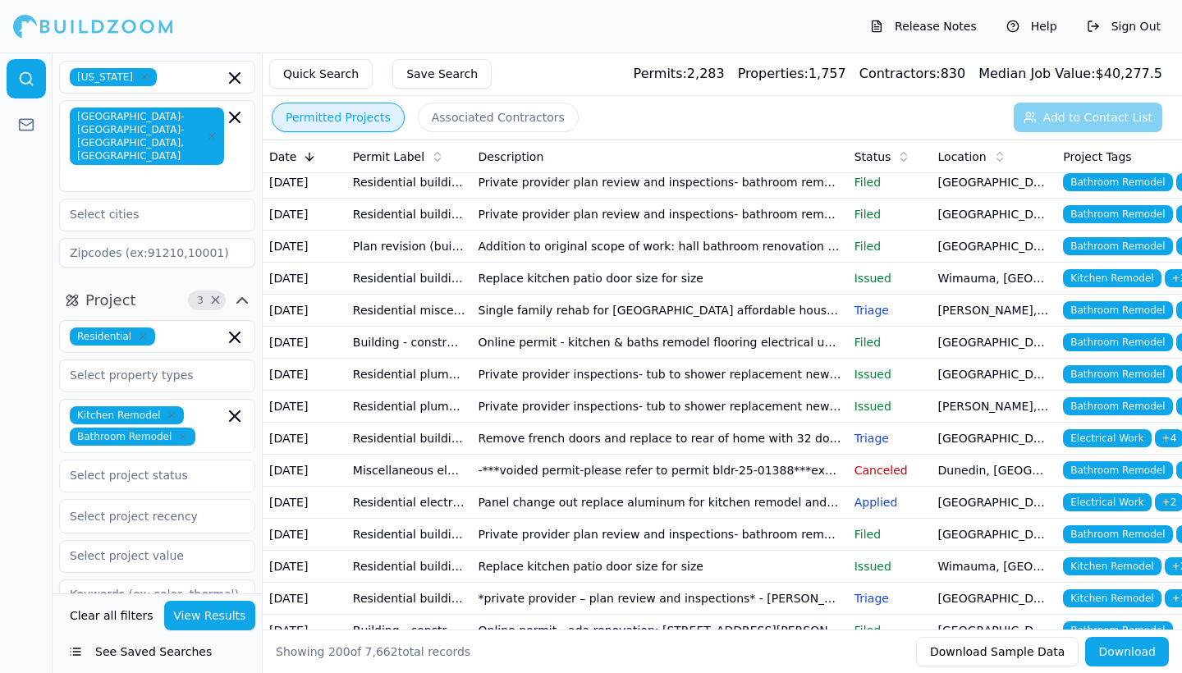
scroll to position [376, 0]
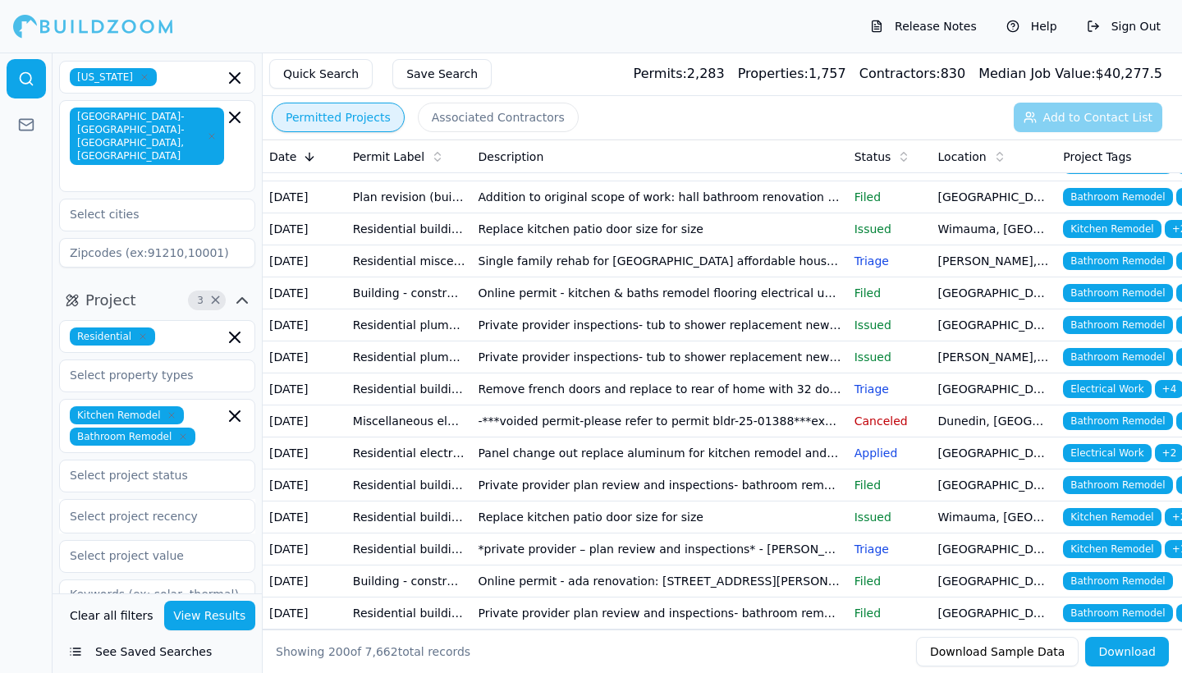
click at [612, 213] on td "Addition to original scope of work: hall bathroom renovation (same as existing …" at bounding box center [660, 197] width 376 height 32
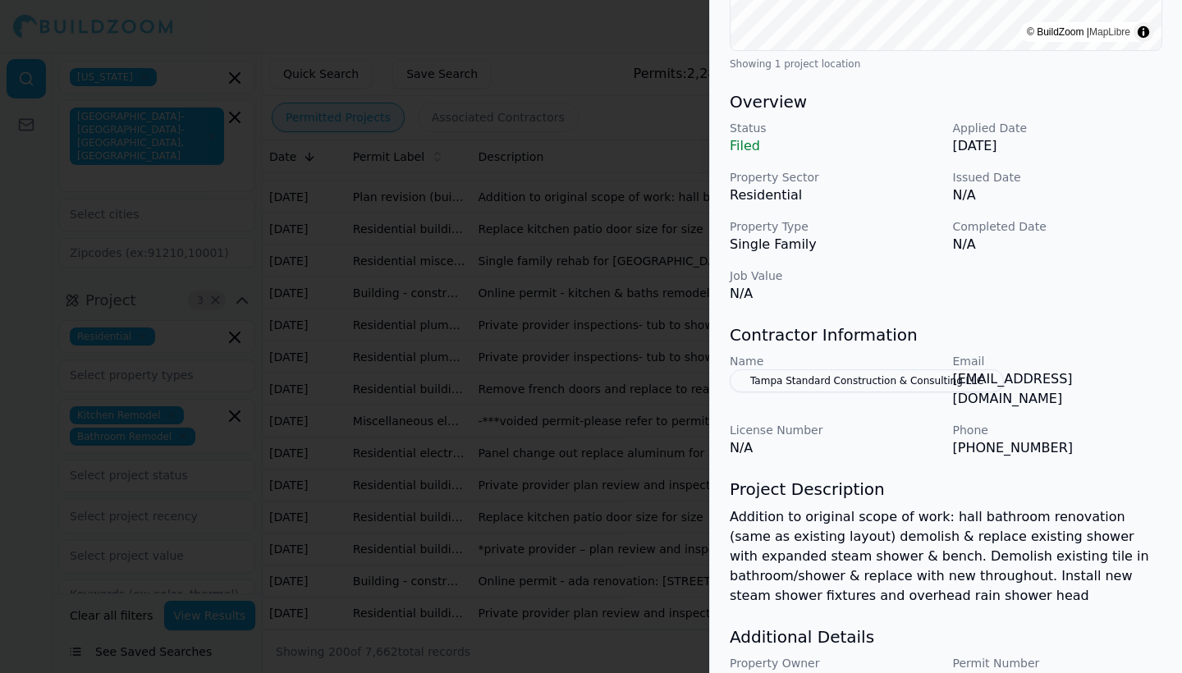
scroll to position [439, 0]
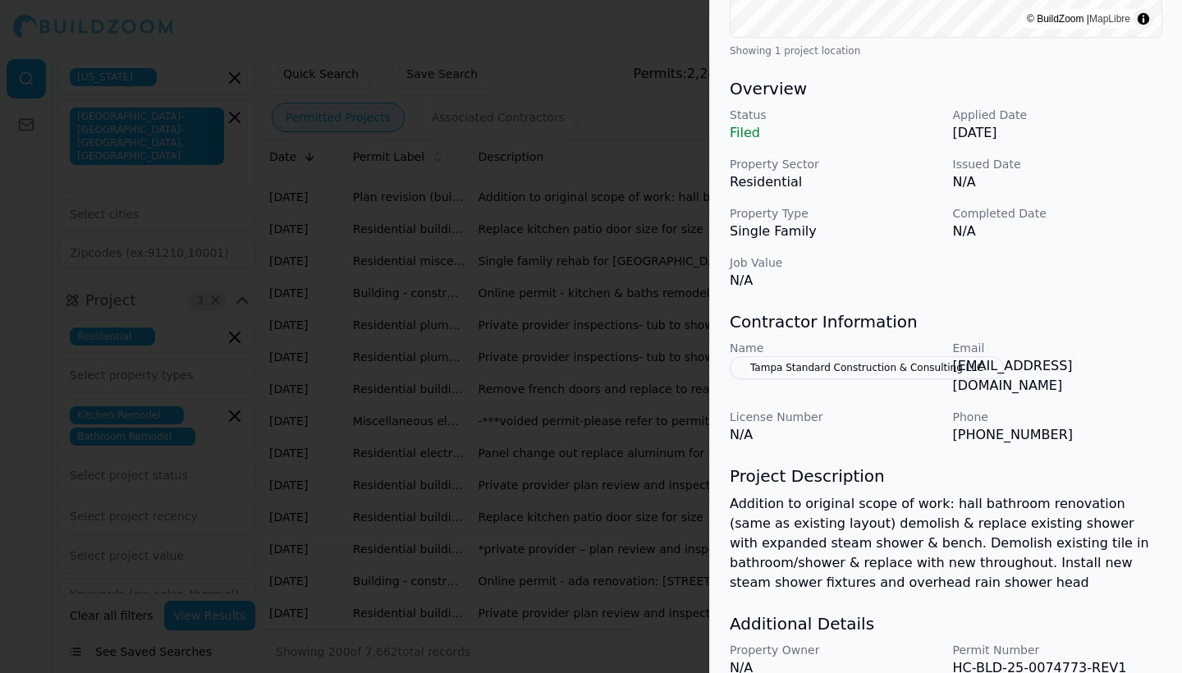
click at [851, 379] on button "Tampa Standard Construction & Consulting LLC" at bounding box center [867, 367] width 274 height 23
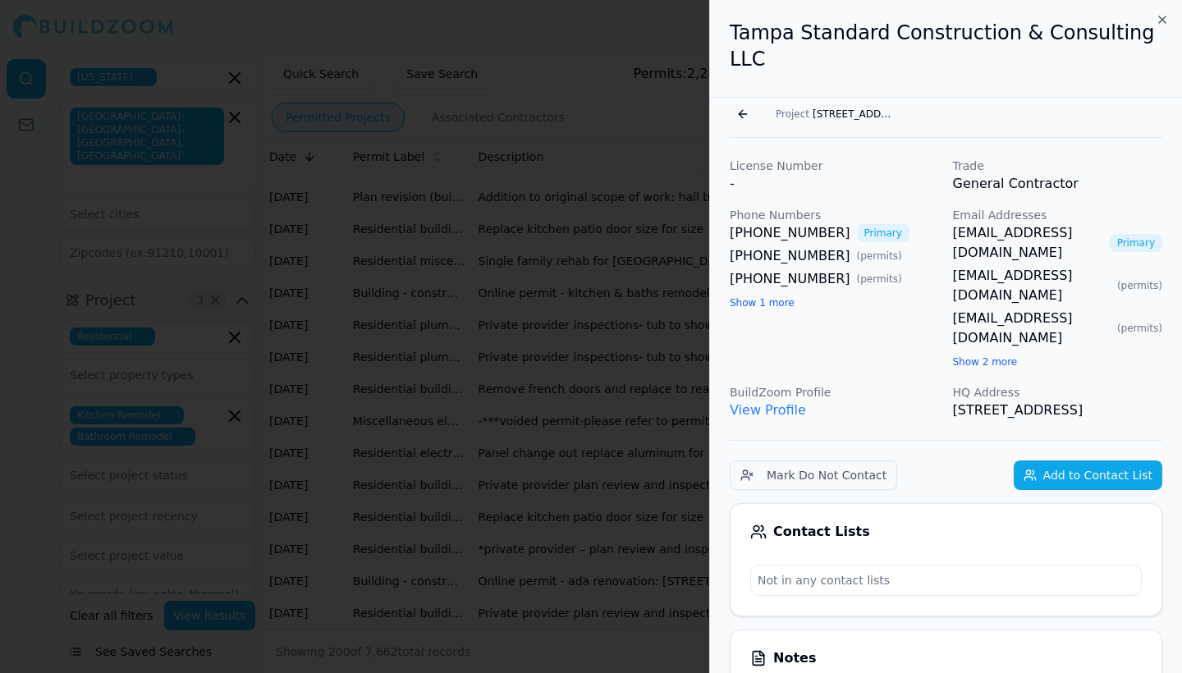
scroll to position [0, 0]
drag, startPoint x: 728, startPoint y: 207, endPoint x: 824, endPoint y: 209, distance: 96.1
copy link "[PHONE_NUMBER]"
drag, startPoint x: 947, startPoint y: 201, endPoint x: 1140, endPoint y: 209, distance: 193.1
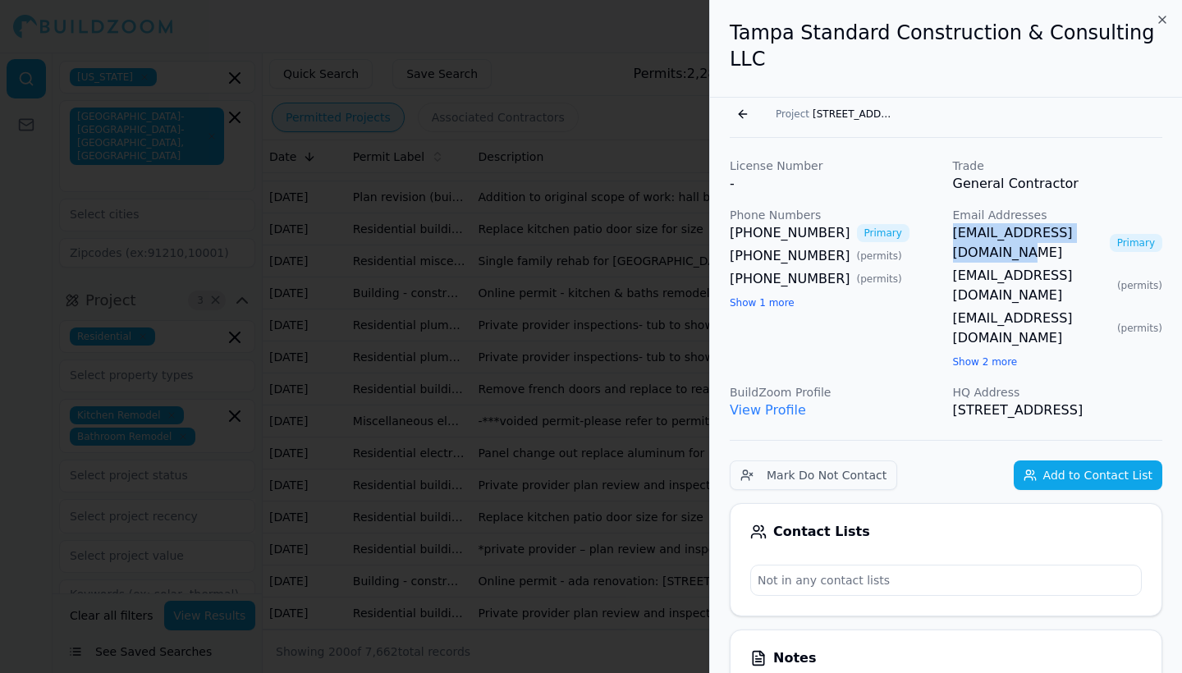
click at [1140, 209] on div "License Number - Trade General Contractor Phone Numbers [PHONE_NUMBER] Primary …" at bounding box center [946, 289] width 433 height 263
copy link "[EMAIL_ADDRESS][DOMAIN_NAME]"
click at [1165, 15] on icon "button" at bounding box center [1162, 19] width 13 height 13
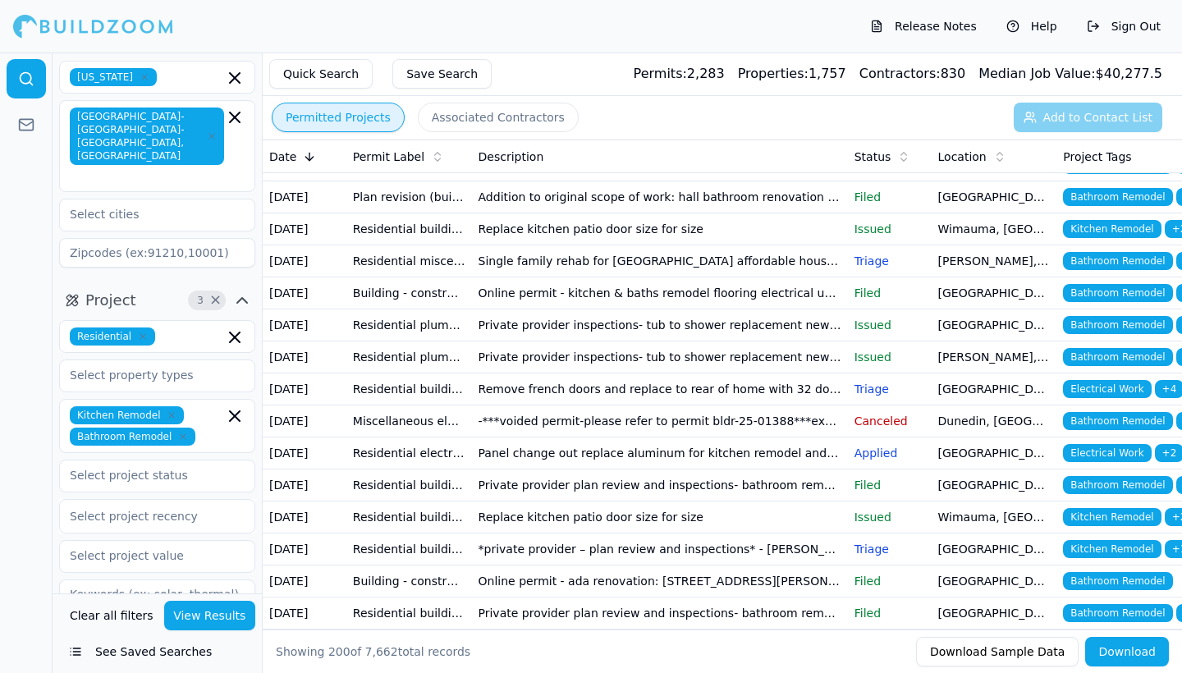
click at [714, 310] on td "Online permit - kitchen & baths remodel flooring electrical updates replacement…" at bounding box center [660, 293] width 376 height 32
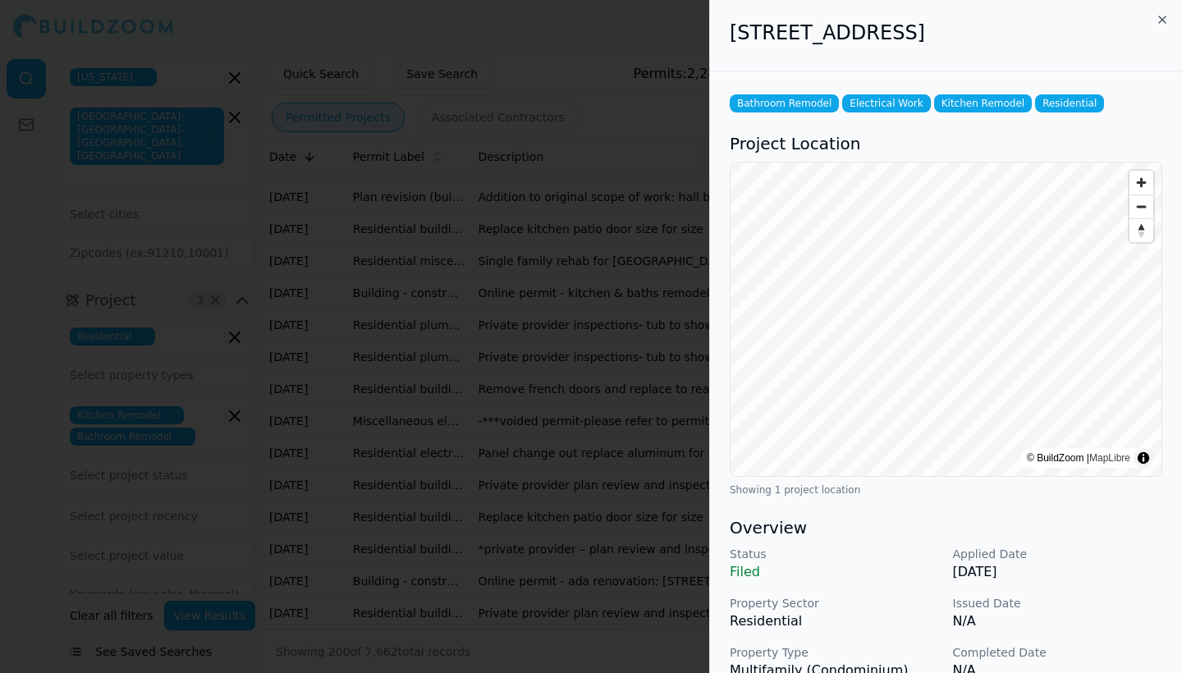
click at [1162, 21] on icon "button" at bounding box center [1162, 19] width 7 height 7
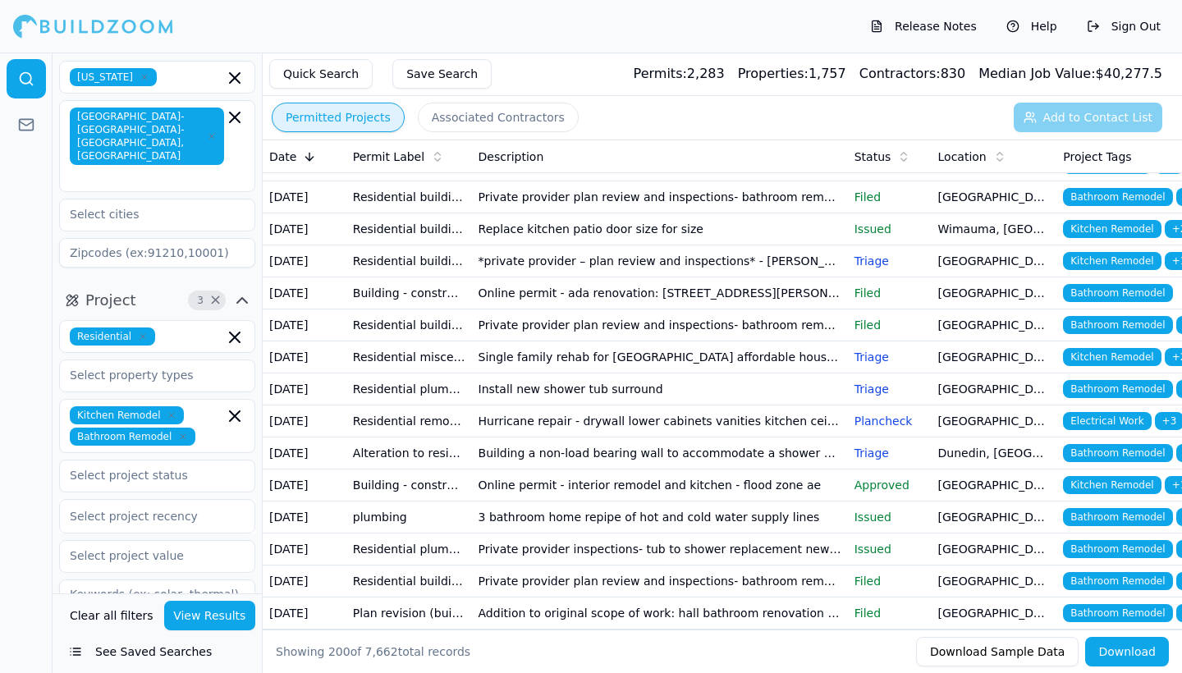
scroll to position [717, 0]
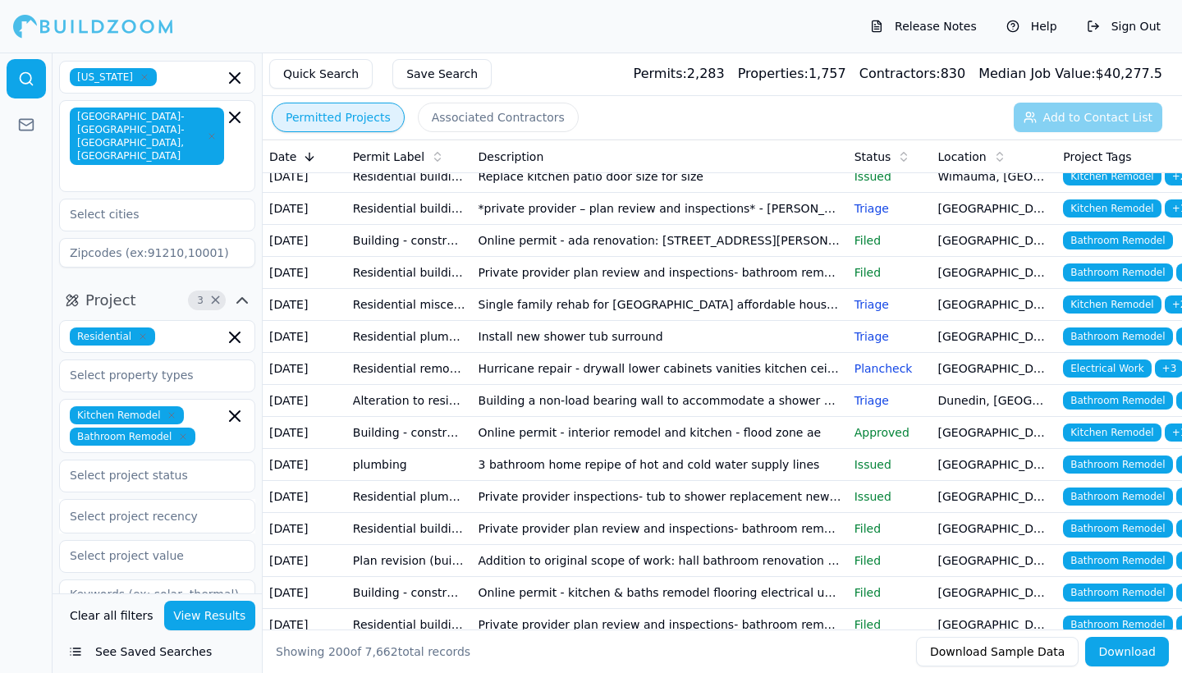
click at [654, 161] on td "Private provider plan review and inspections- bathroom remodel private provider…" at bounding box center [660, 145] width 376 height 32
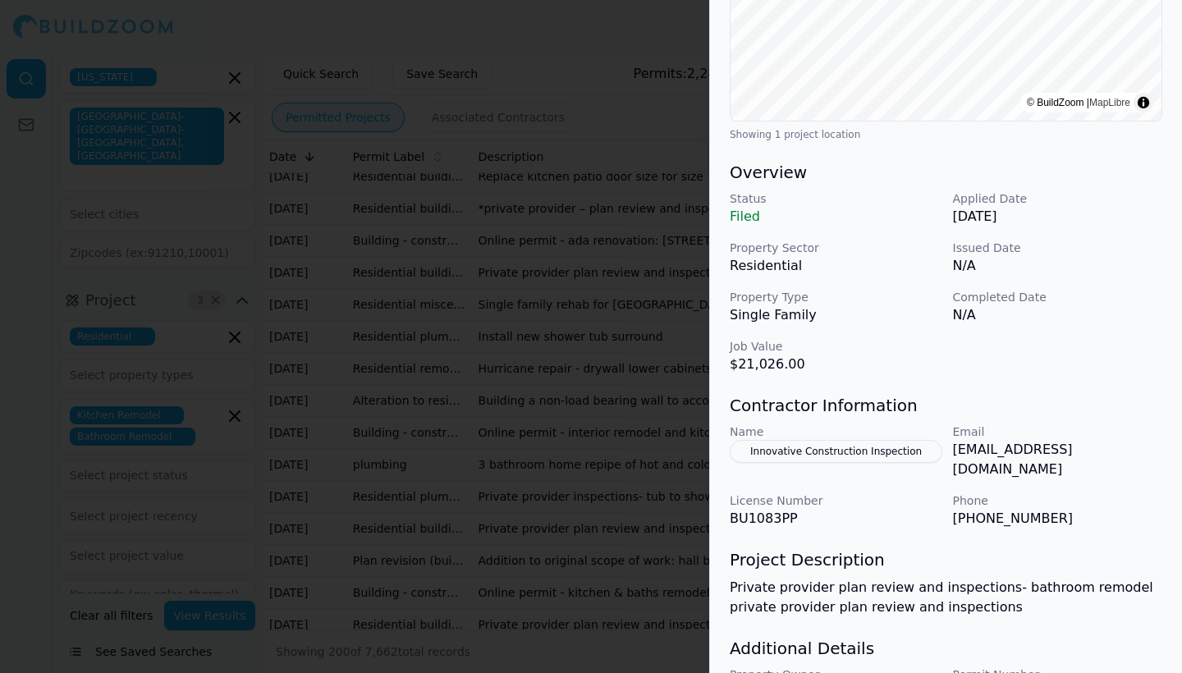
scroll to position [359, 0]
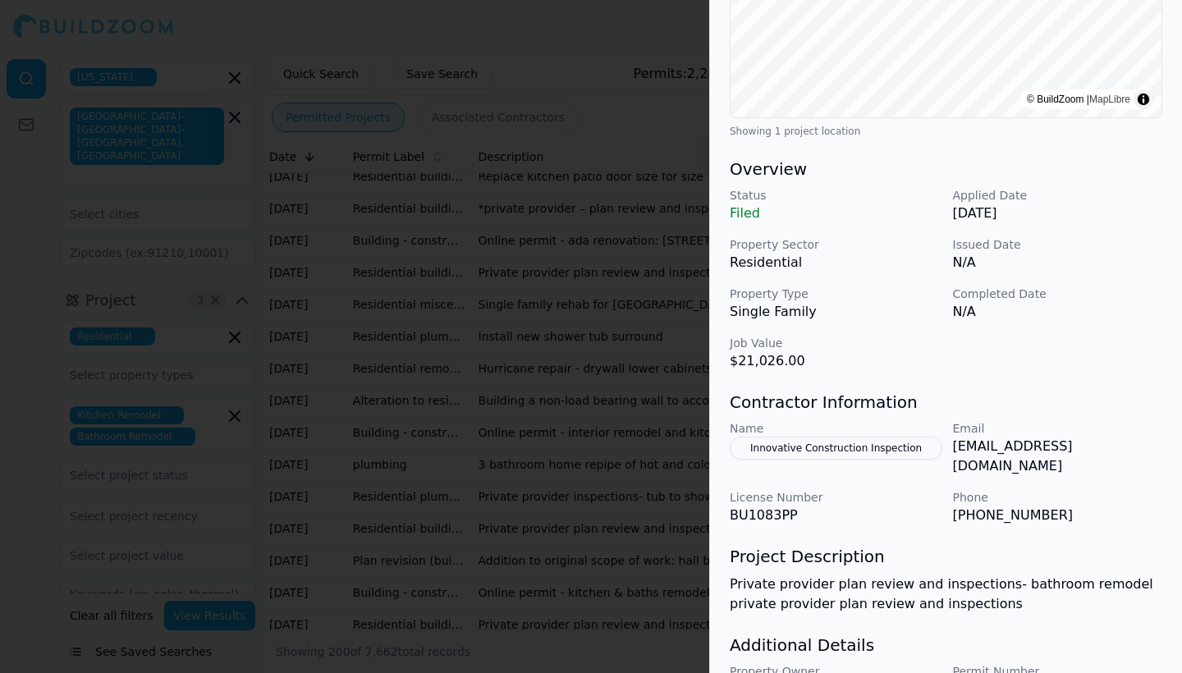
click at [865, 446] on button "Innovative Construction Inspection" at bounding box center [836, 448] width 213 height 23
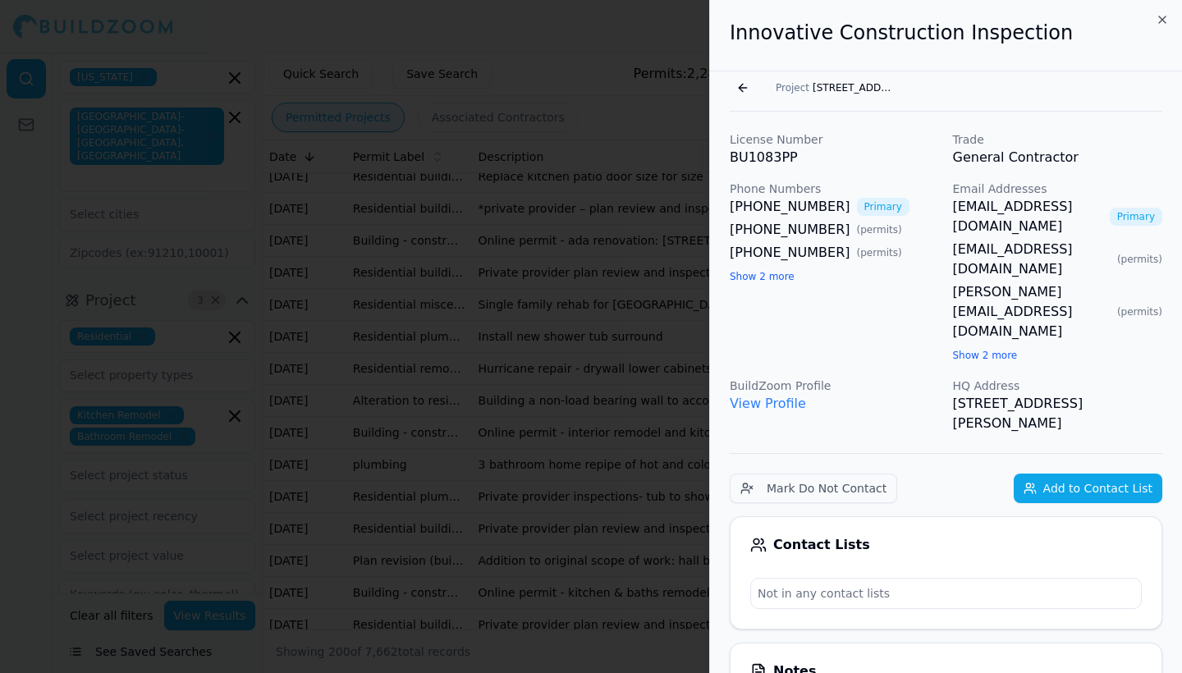
scroll to position [0, 0]
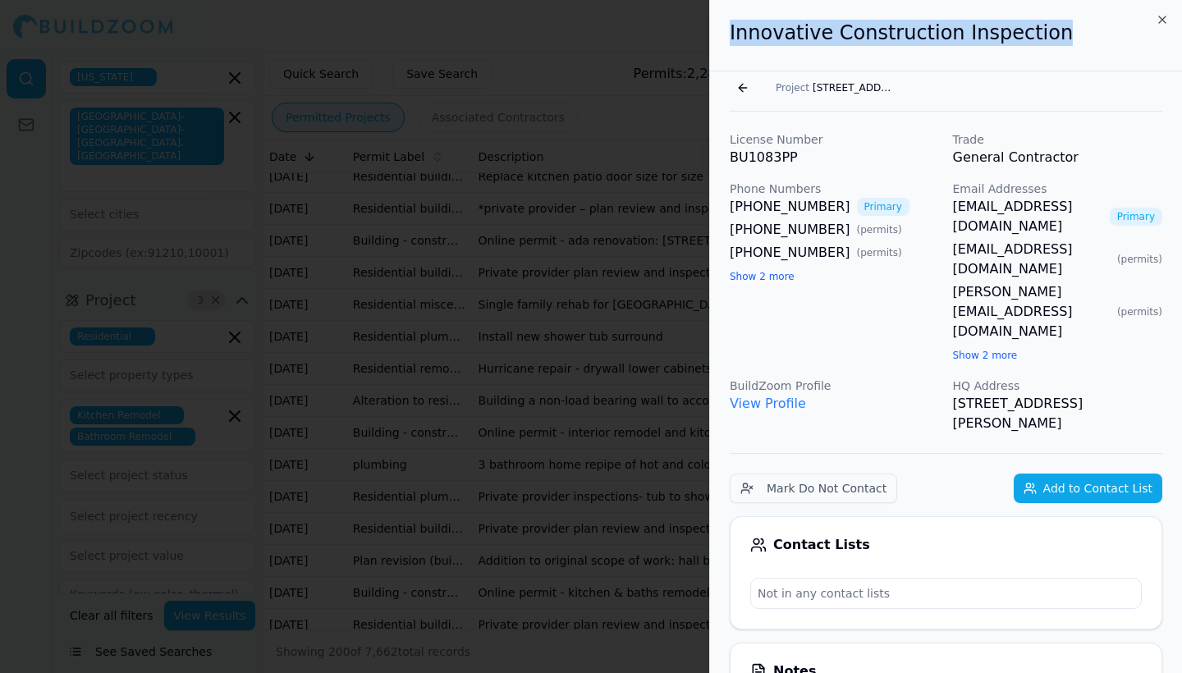
drag, startPoint x: 1036, startPoint y: 31, endPoint x: 727, endPoint y: 32, distance: 308.7
click at [727, 32] on div "Innovative Construction Inspection" at bounding box center [946, 35] width 472 height 71
copy h2 "Innovative Construction Inspection"
click at [1167, 19] on icon "button" at bounding box center [1162, 19] width 13 height 13
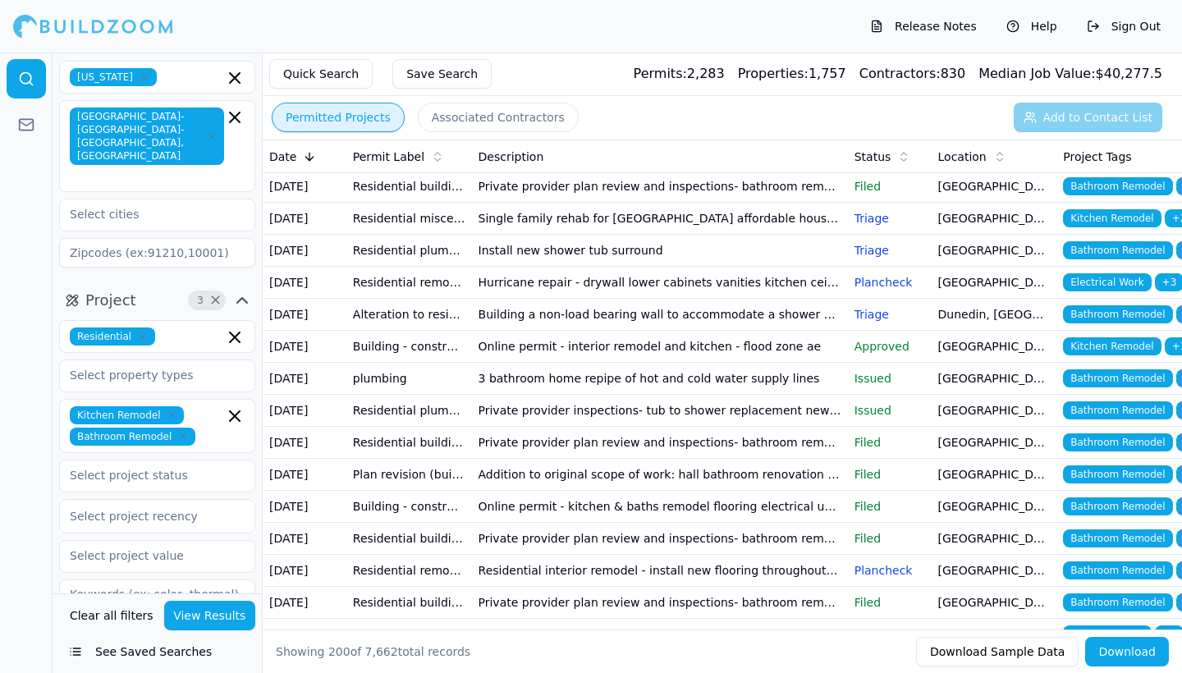
scroll to position [809, 0]
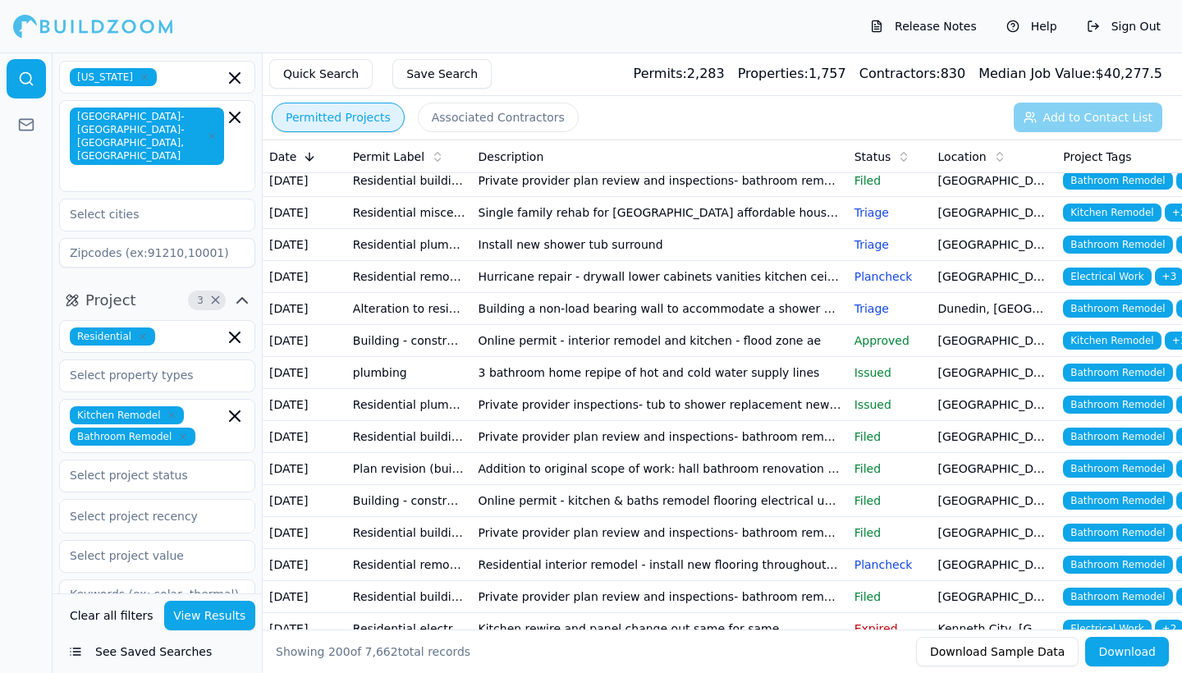
click at [666, 133] on td "*private provider – plan review and inspections* - [PERSON_NAME] - kitchen remo…" at bounding box center [660, 117] width 376 height 32
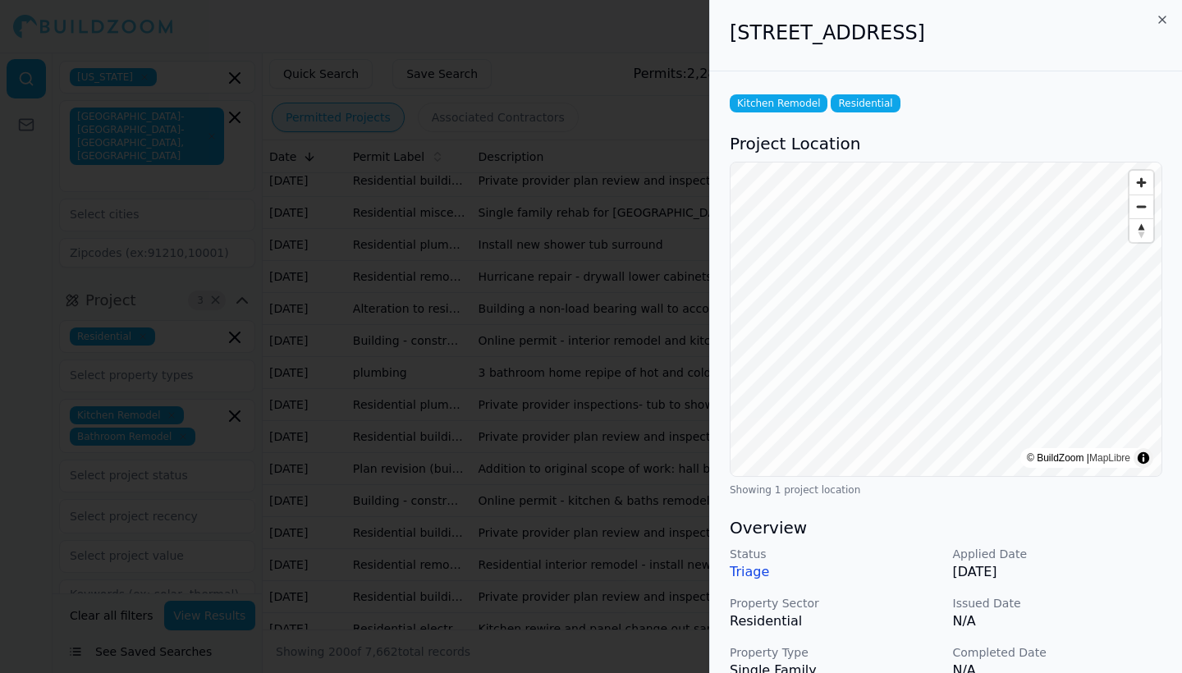
scroll to position [0, 0]
click at [1160, 19] on icon "button" at bounding box center [1162, 19] width 13 height 13
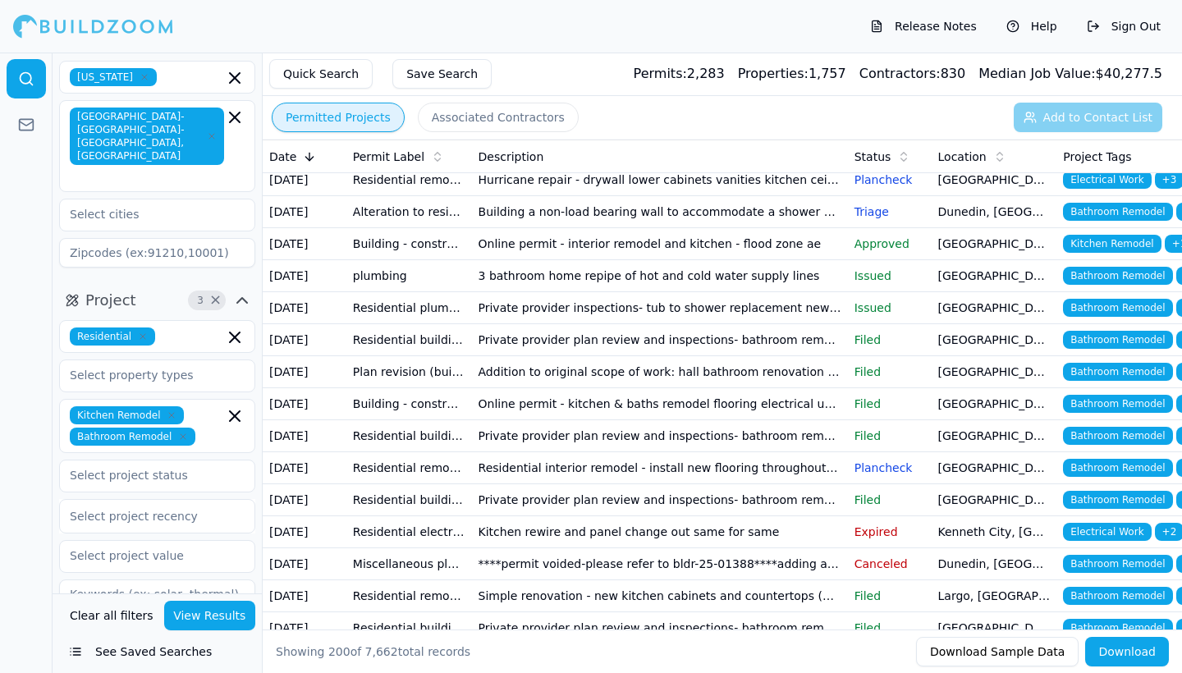
scroll to position [906, 0]
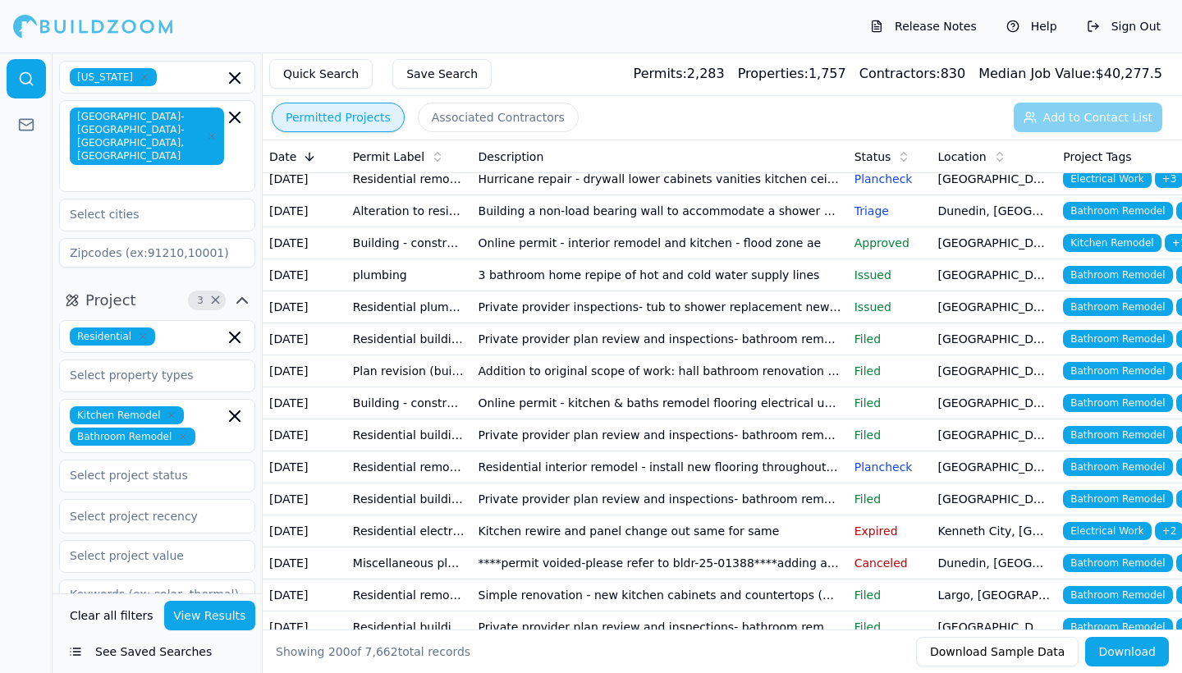
click at [576, 99] on td "Private provider plan review and inspections- bathroom remodel private provider…" at bounding box center [660, 83] width 376 height 32
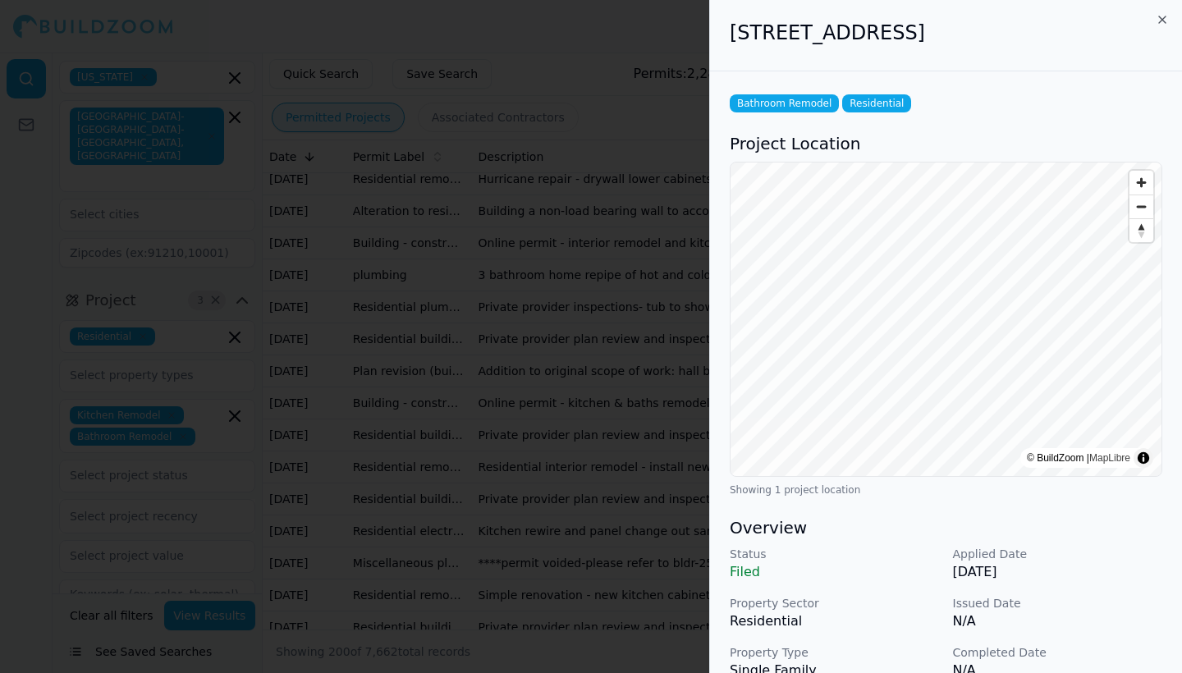
scroll to position [0, 0]
click at [1161, 19] on icon "button" at bounding box center [1162, 19] width 13 height 13
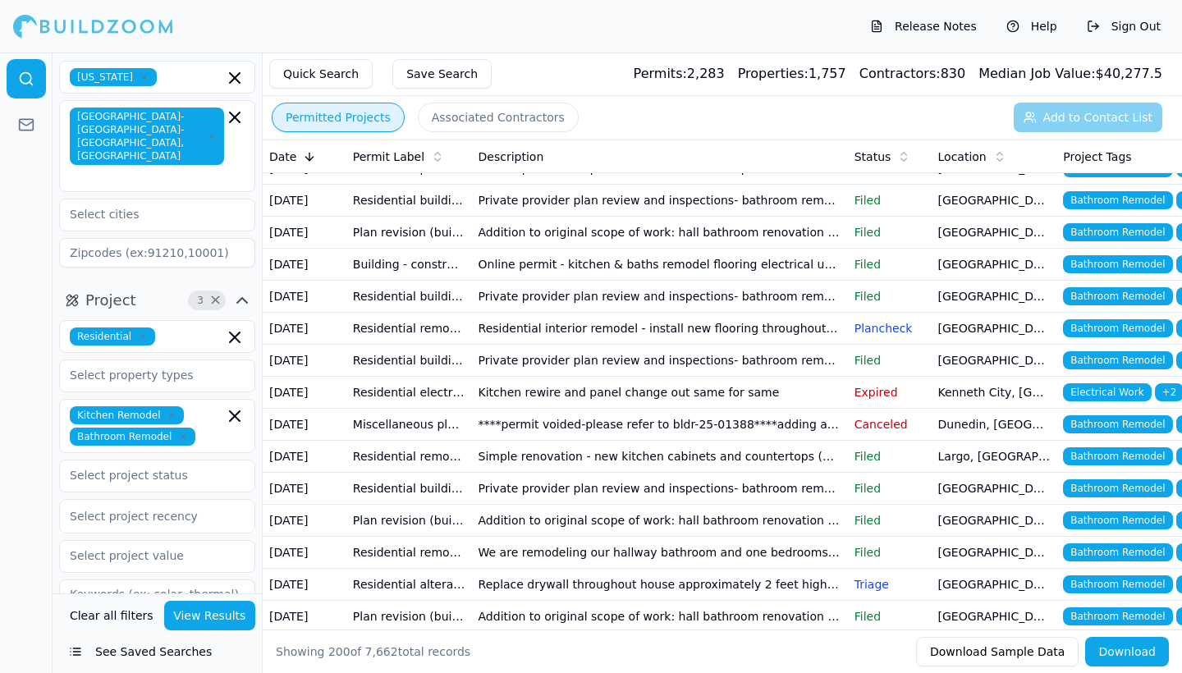
scroll to position [1057, 0]
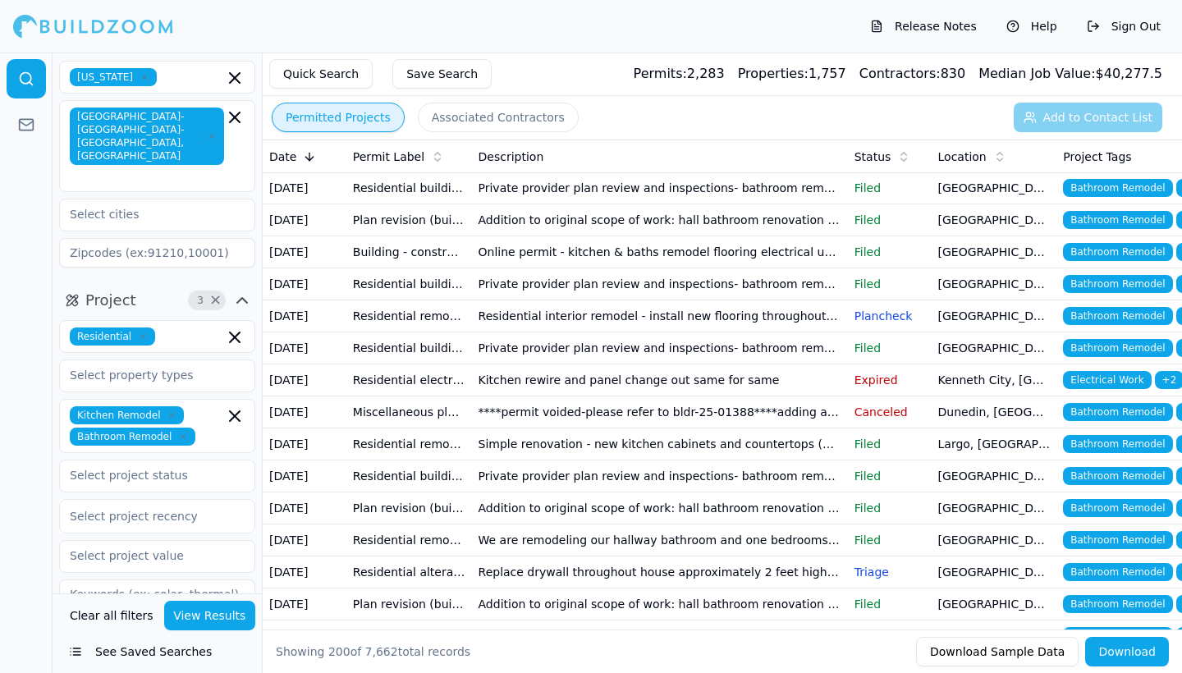
click at [608, 108] on td "Online permit - interior remodel and kitchen - flood zone ae" at bounding box center [660, 92] width 376 height 32
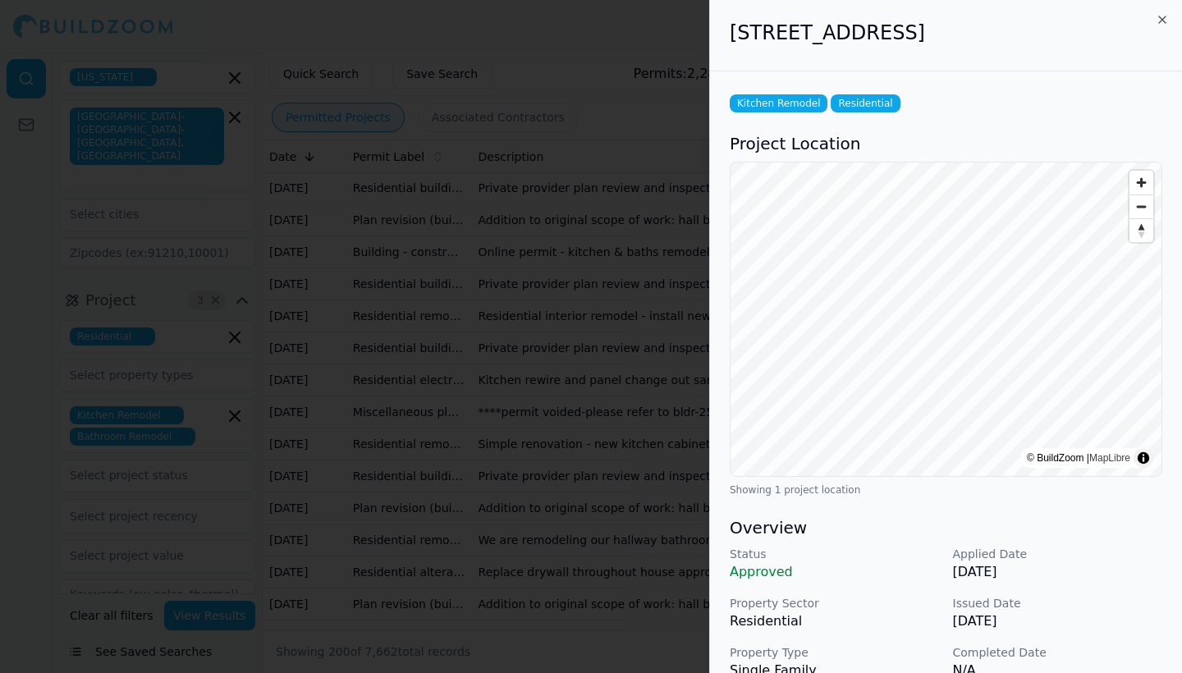
scroll to position [0, 0]
click at [1161, 21] on icon "button" at bounding box center [1162, 19] width 13 height 13
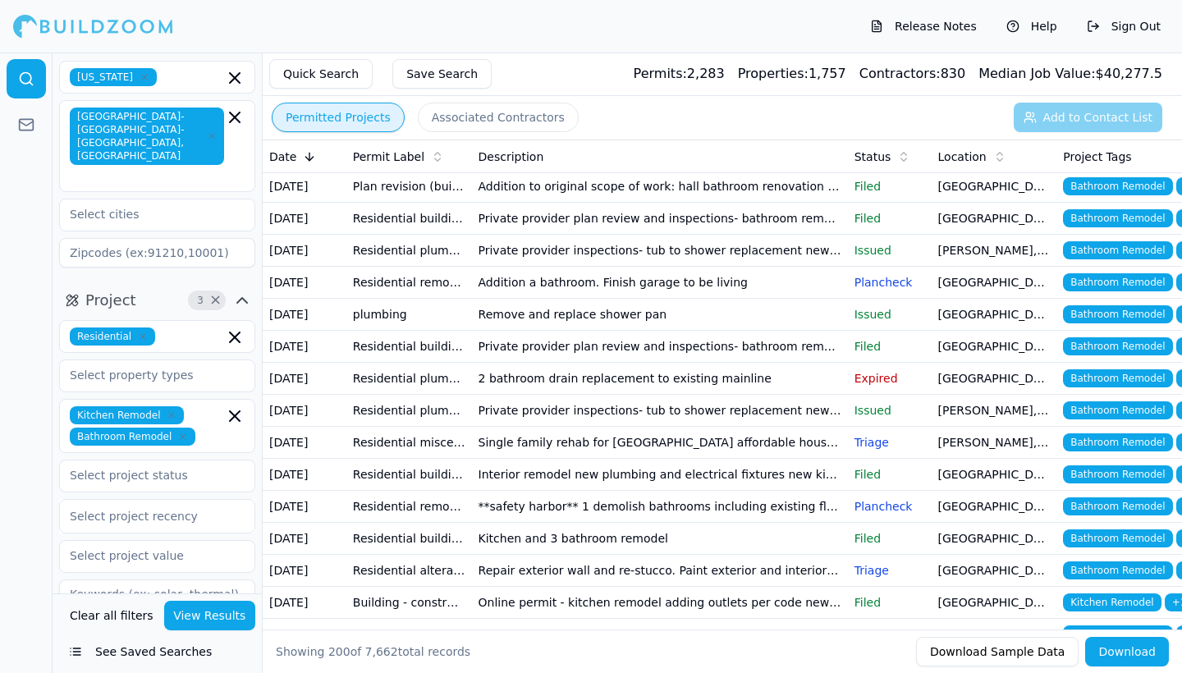
scroll to position [1488, 0]
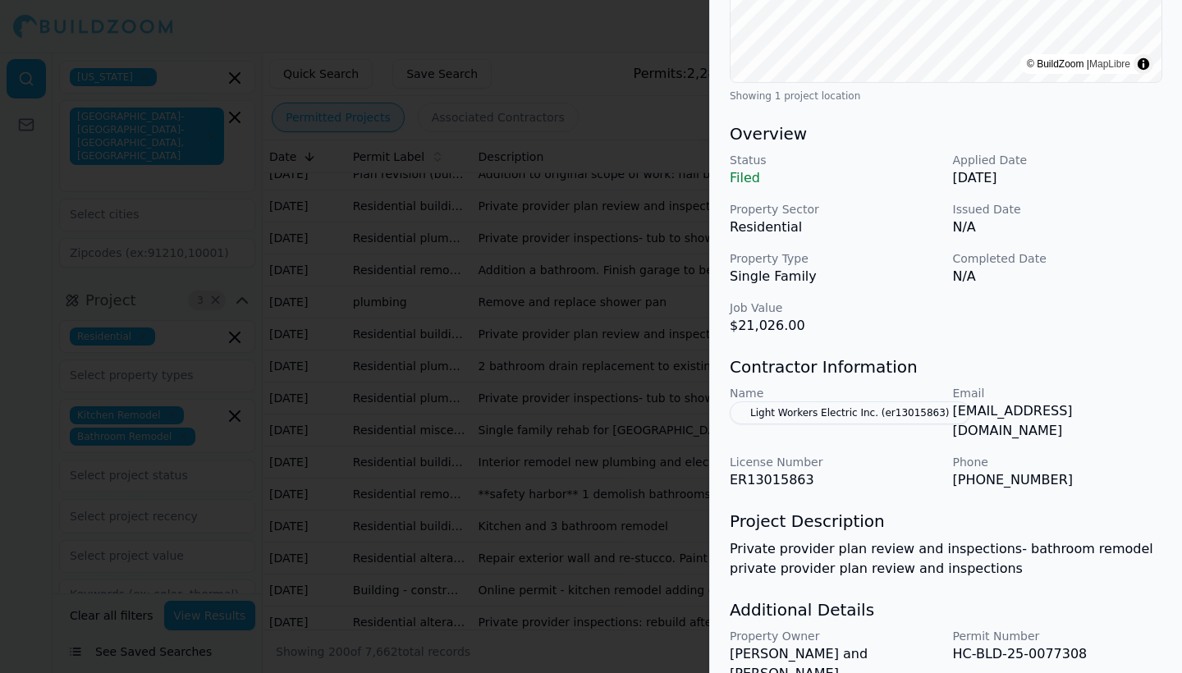
scroll to position [399, 0]
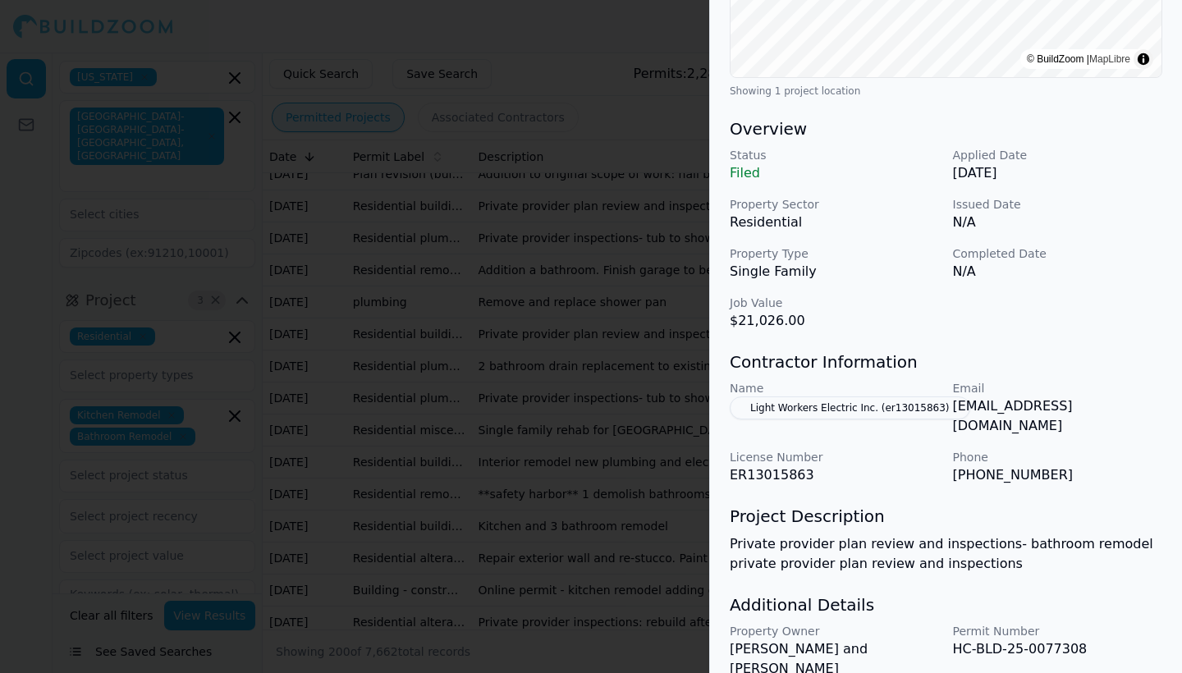
click at [860, 401] on button "Light Workers Electric Inc. (er13015863)" at bounding box center [850, 408] width 241 height 23
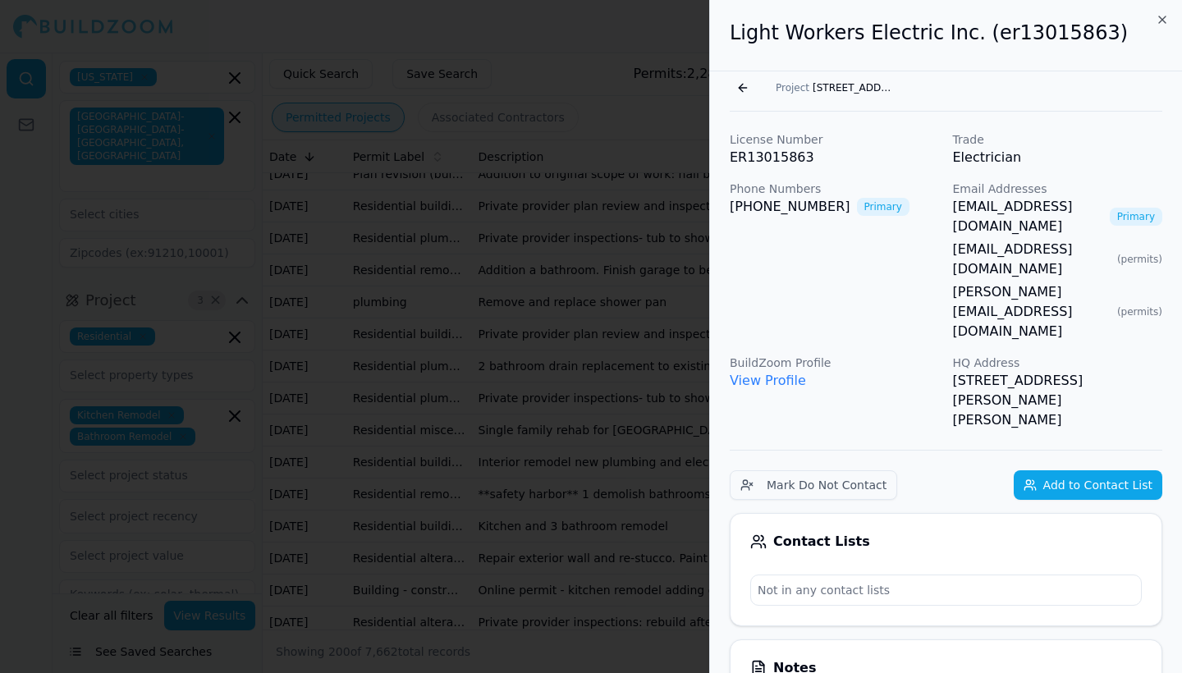
scroll to position [0, 0]
drag, startPoint x: 728, startPoint y: 32, endPoint x: 953, endPoint y: 34, distance: 225.0
click at [953, 34] on div "Light Workers Electric Inc. (er13015863)" at bounding box center [946, 35] width 472 height 71
copy h2 "Light Workers Electric Inc."
click at [1164, 18] on icon "button" at bounding box center [1162, 19] width 7 height 7
